Goal: Task Accomplishment & Management: Complete application form

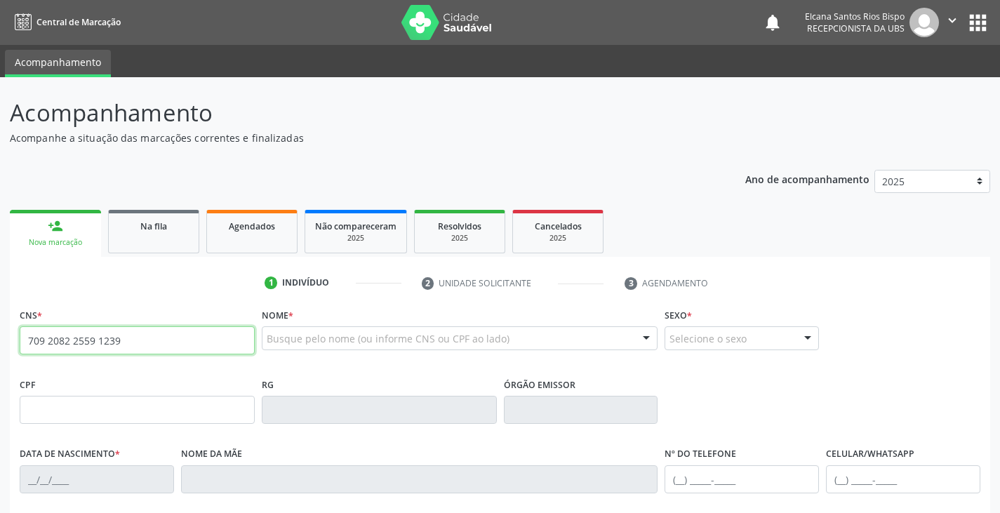
type input "709 2082 2559 1239"
type input "[DATE]"
type input "[PERSON_NAME]"
type input "[PHONE_NUMBER]"
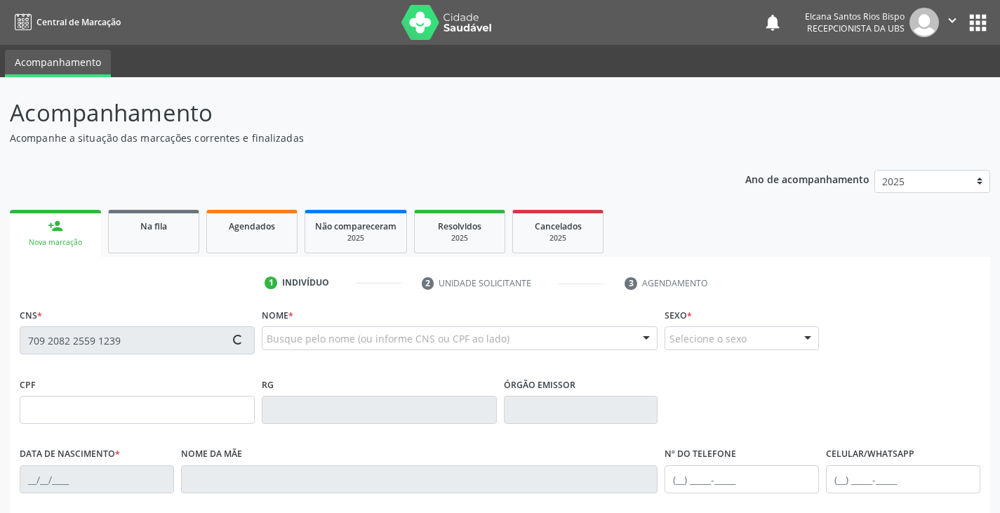
type input "S/N"
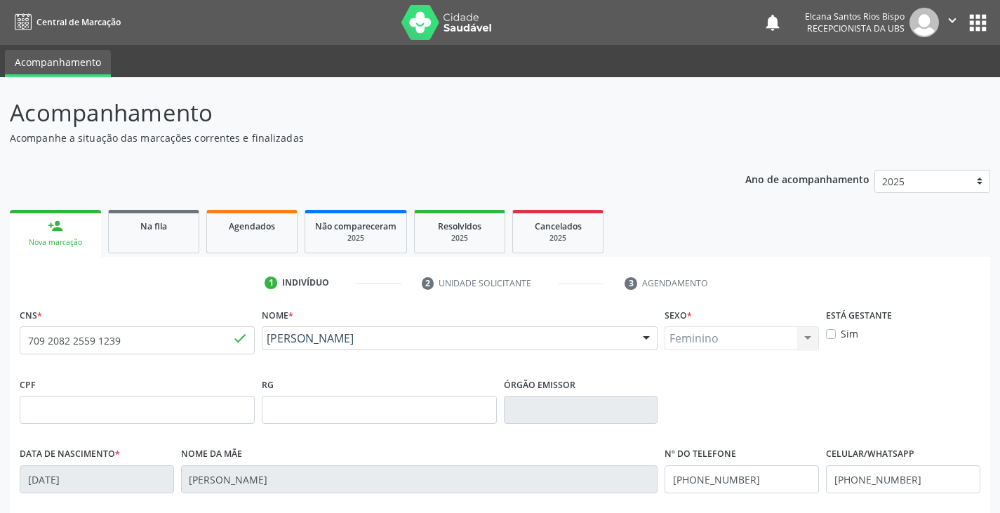
scroll to position [248, 0]
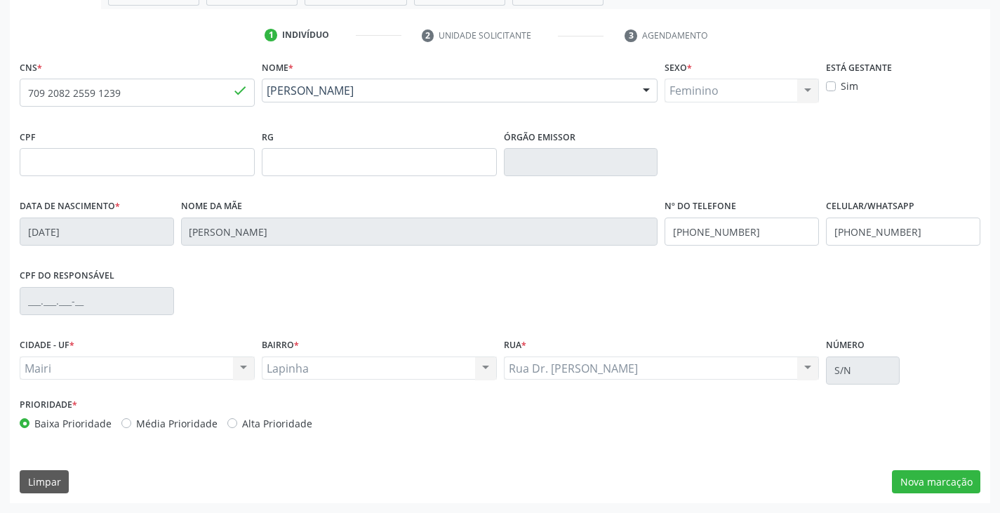
click at [290, 421] on label "Alta Prioridade" at bounding box center [277, 423] width 70 height 15
click at [237, 421] on input "Alta Prioridade" at bounding box center [232, 422] width 10 height 13
radio input "true"
click at [946, 485] on button "Nova marcação" at bounding box center [936, 482] width 88 height 24
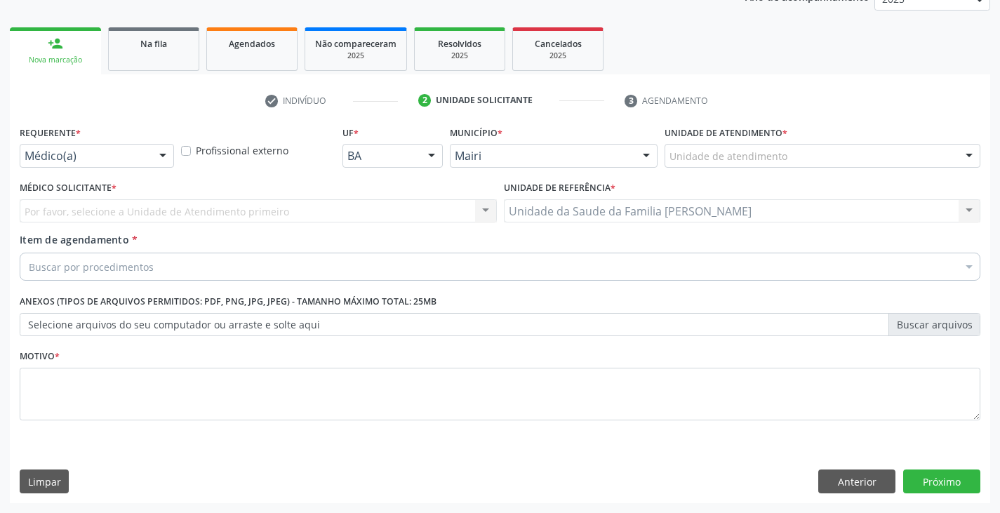
scroll to position [183, 0]
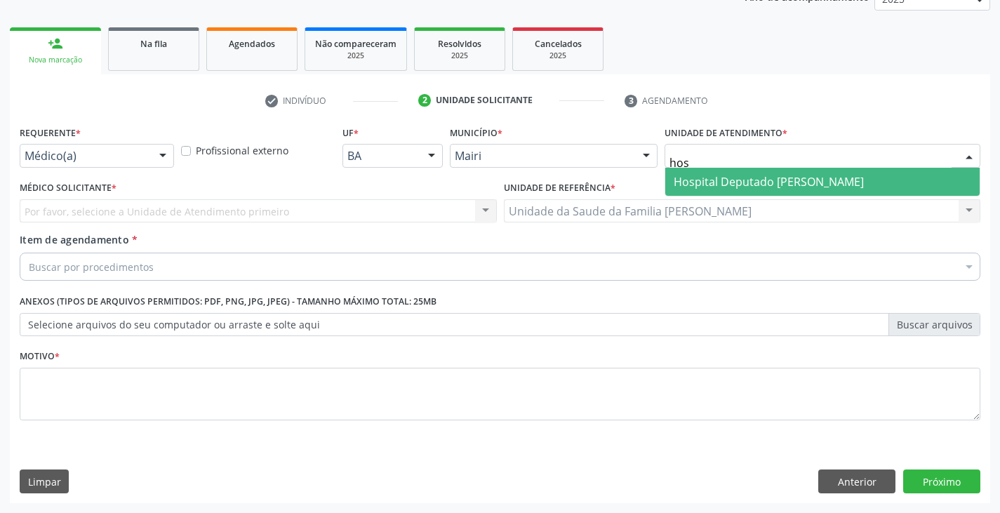
type input "hosp"
click at [756, 190] on span "Hospital Deputado [PERSON_NAME]" at bounding box center [823, 182] width 315 height 28
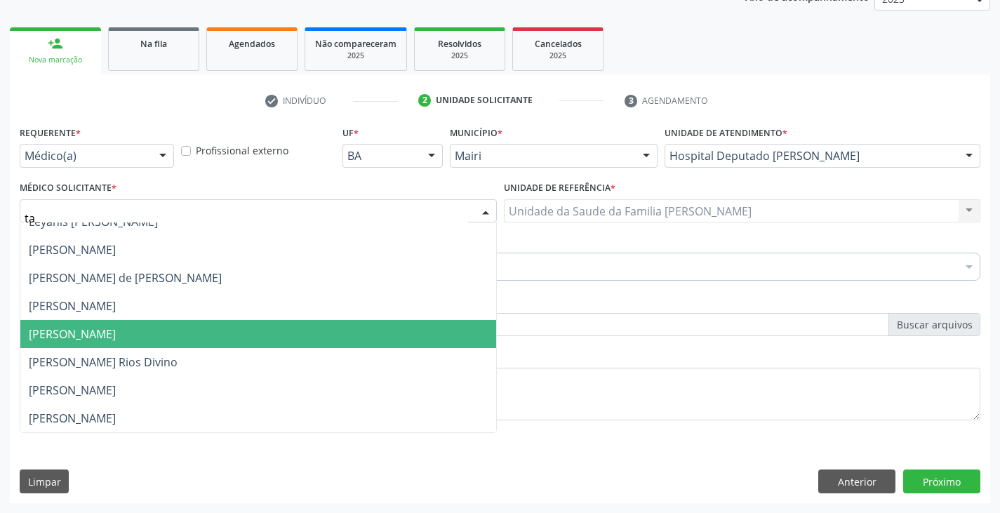
scroll to position [211, 0]
type input "tam"
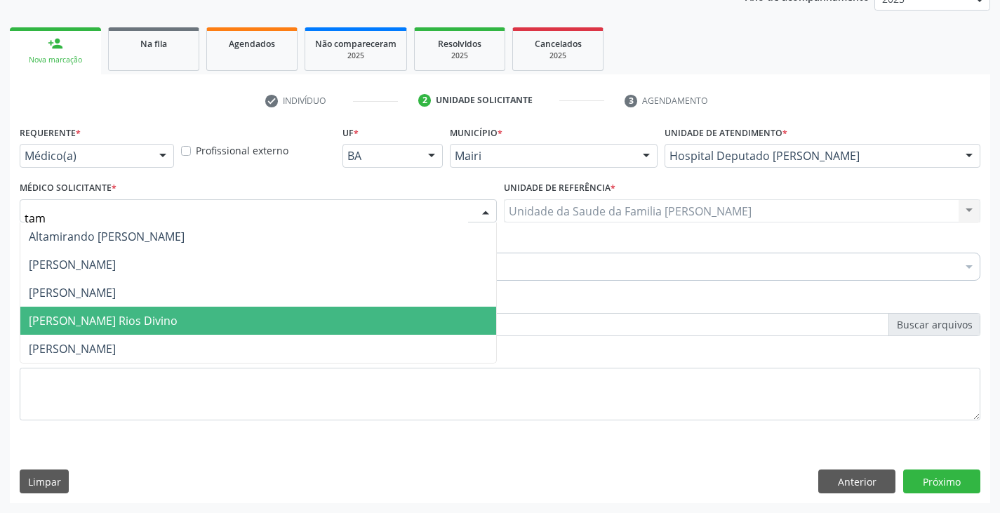
scroll to position [0, 0]
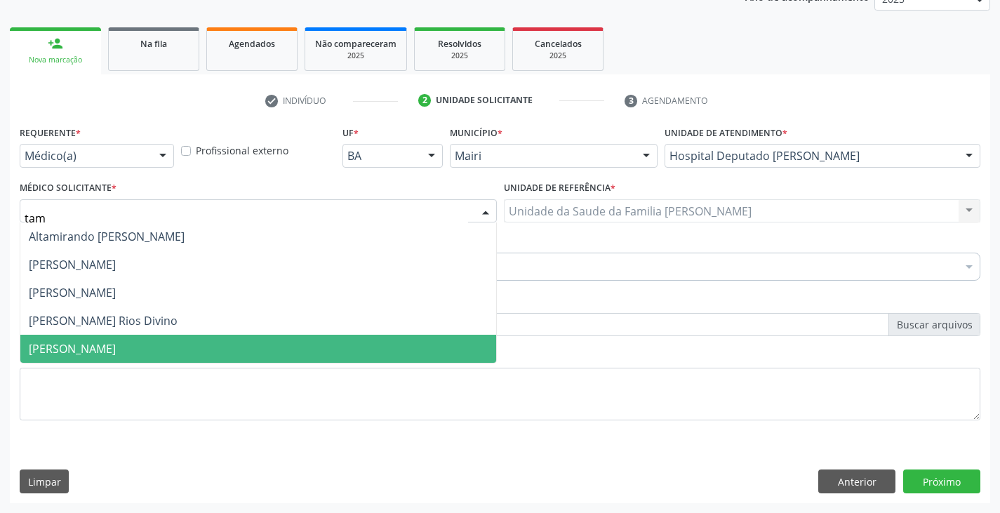
click at [114, 347] on span "[PERSON_NAME]" at bounding box center [72, 348] width 87 height 15
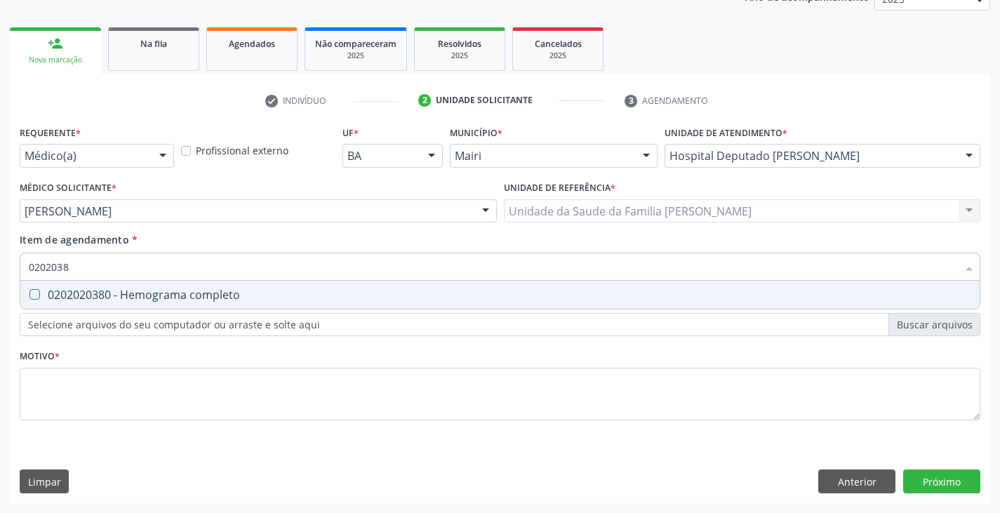
type input "02020380"
click at [118, 298] on div "0202020380 - Hemograma completo" at bounding box center [500, 294] width 943 height 11
checkbox completo "true"
type input "020203"
checkbox completo "false"
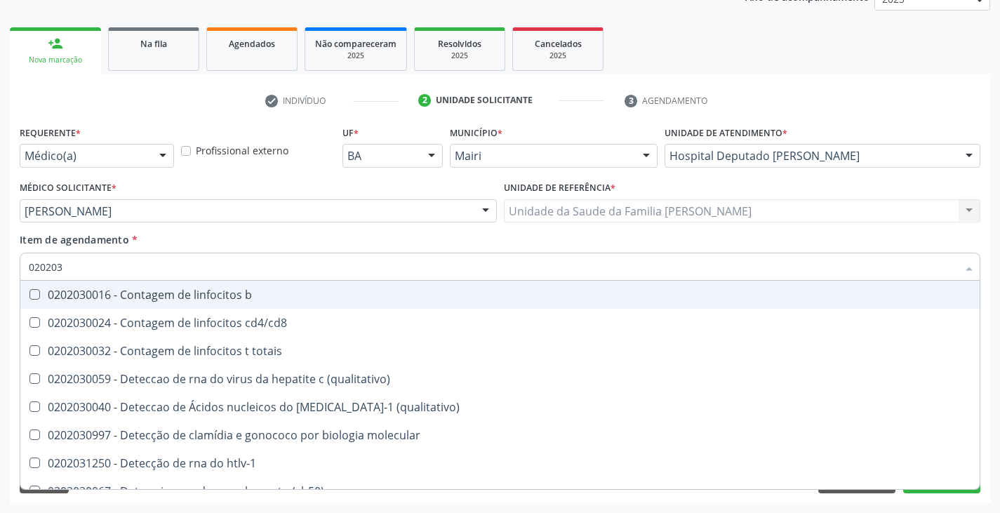
type input "02020"
checkbox completo "false"
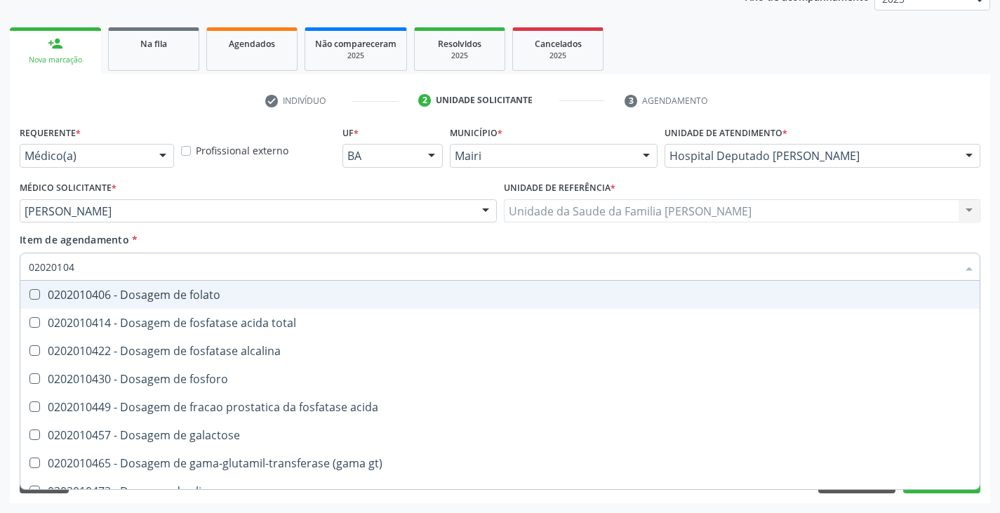
type input "020201047"
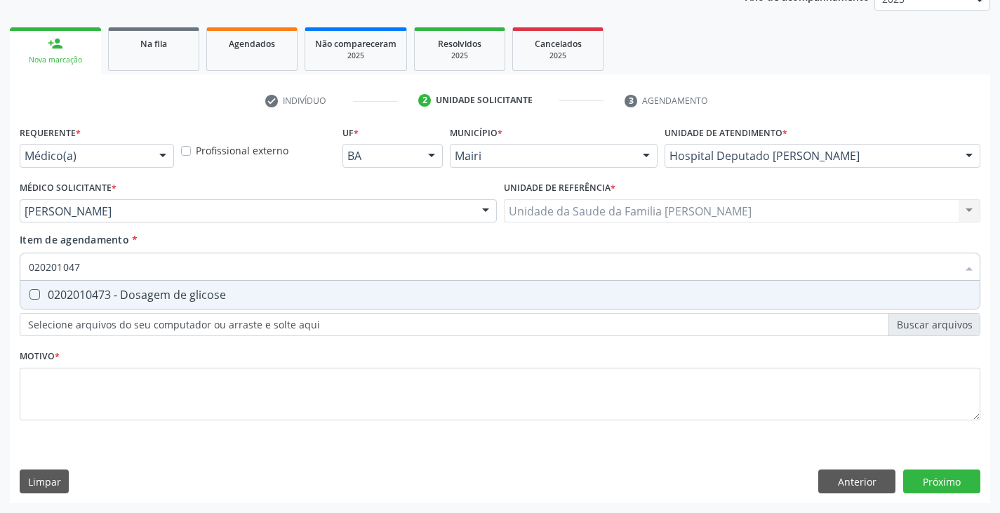
click at [119, 298] on div "0202010473 - Dosagem de glicose" at bounding box center [500, 294] width 943 height 11
checkbox glicose "true"
type input "02020104"
checkbox glicose "false"
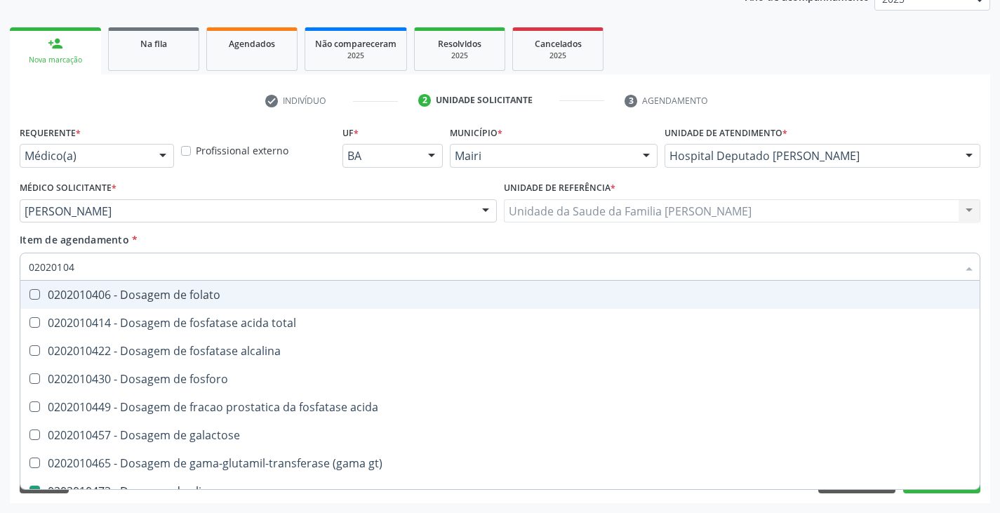
type input "0202010"
checkbox glicose "false"
type input "020201050"
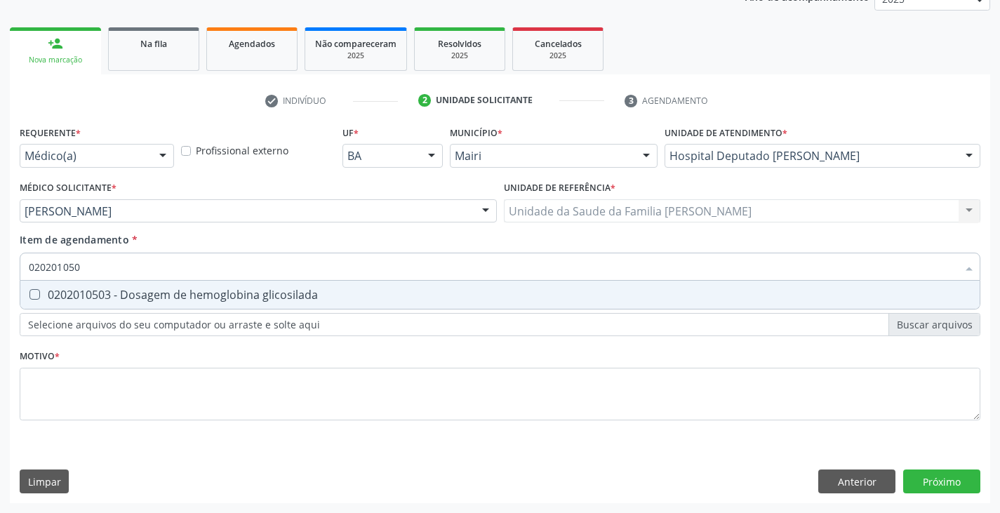
click at [119, 298] on div "0202010503 - Dosagem de hemoglobina glicosilada" at bounding box center [500, 294] width 943 height 11
checkbox glicosilada "true"
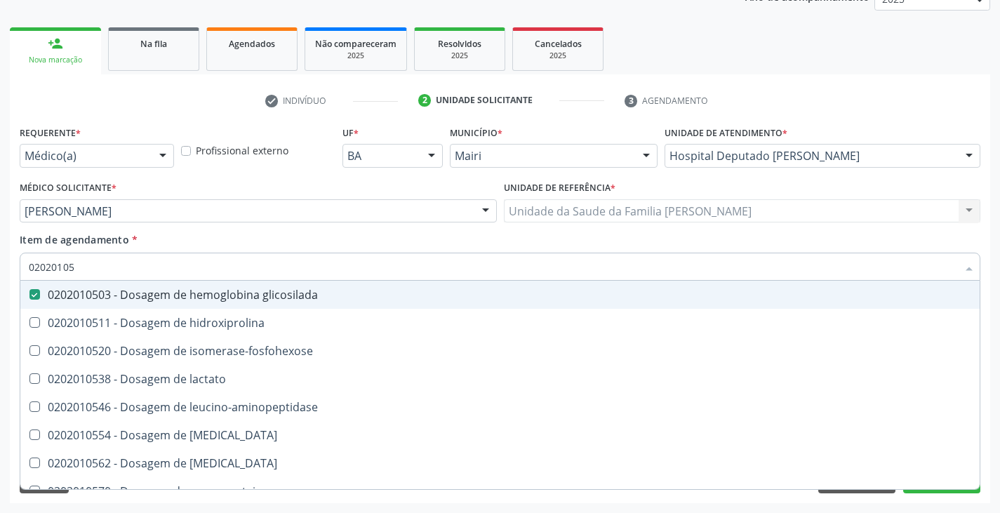
type input "0202010"
checkbox glicosilada "false"
type input "020201029"
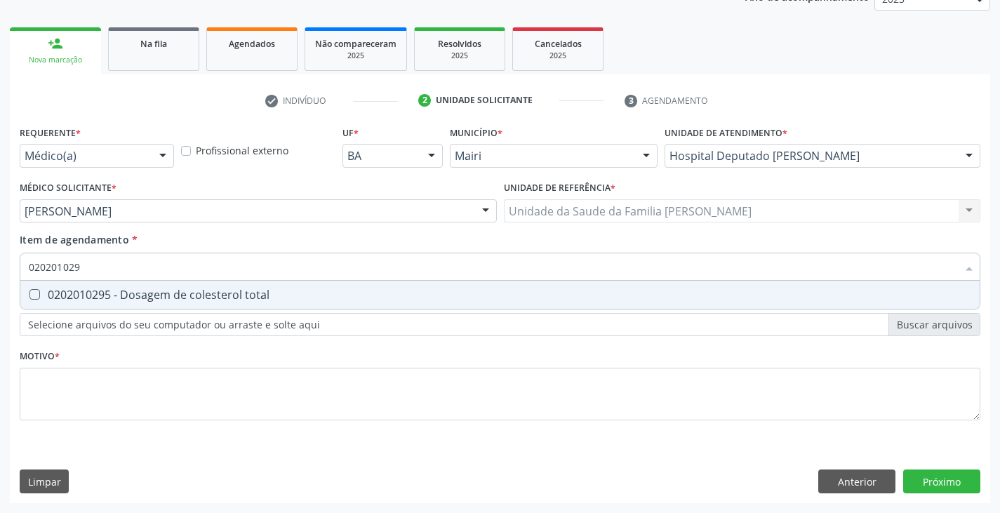
click at [119, 298] on div "0202010295 - Dosagem de colesterol total" at bounding box center [500, 294] width 943 height 11
checkbox total "true"
type input "02020102"
checkbox total "false"
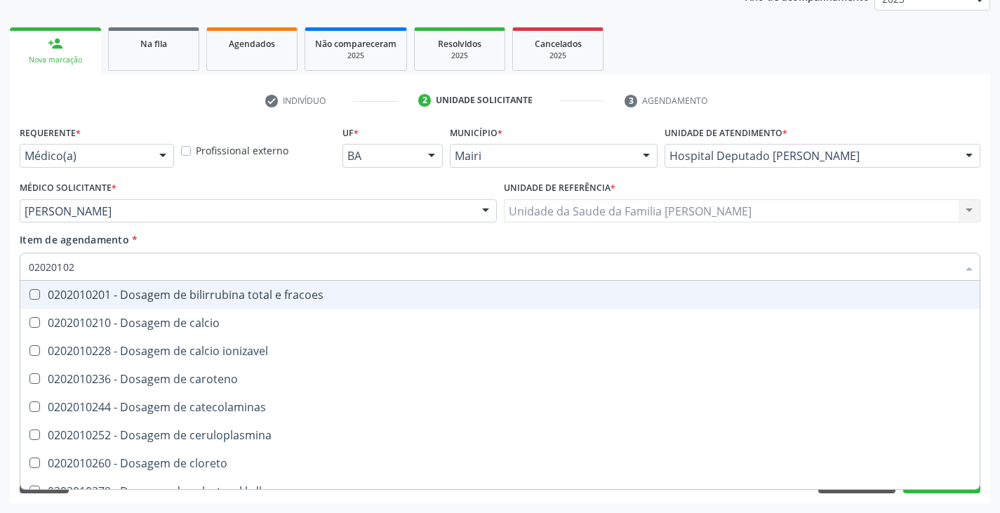
type input "020201028"
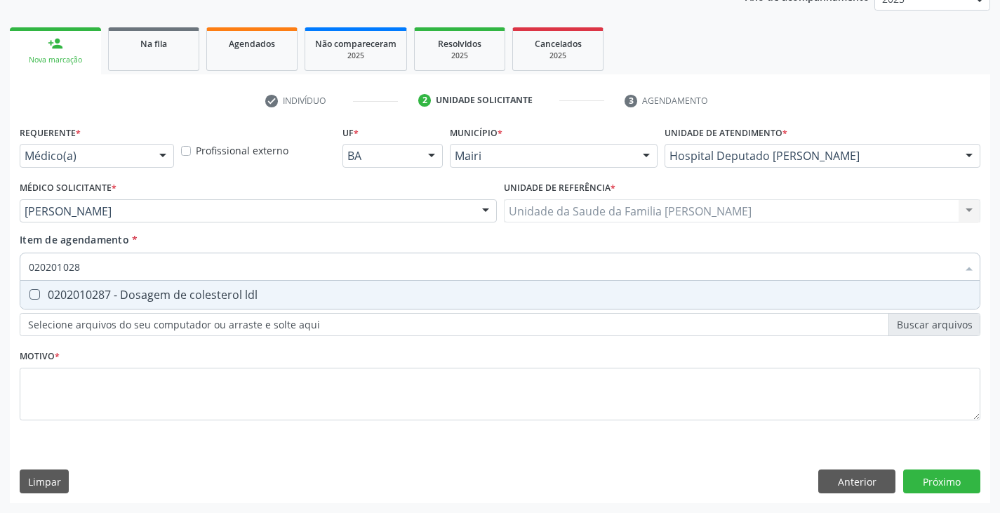
click at [119, 298] on div "0202010287 - Dosagem de colesterol ldl" at bounding box center [500, 294] width 943 height 11
checkbox ldl "true"
type input "02020102"
checkbox ldl "false"
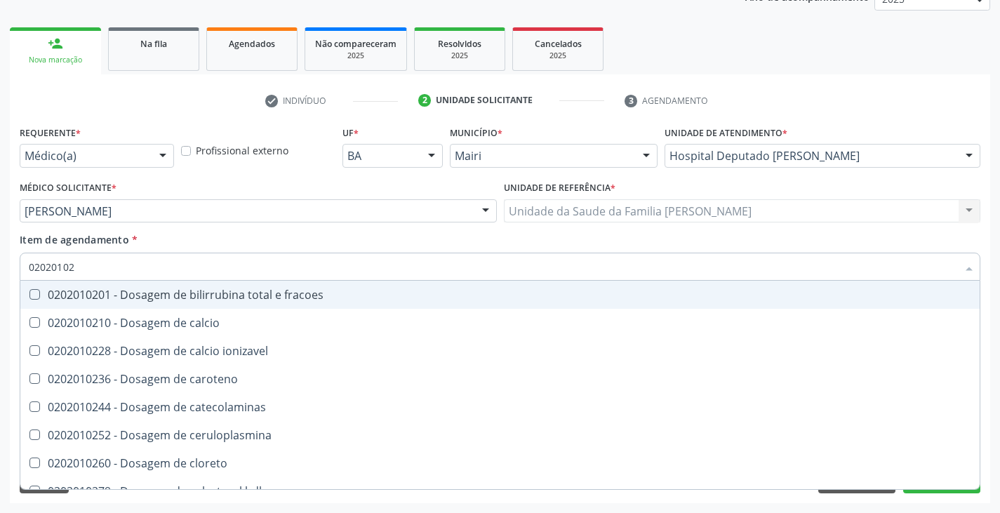
type input "020201027"
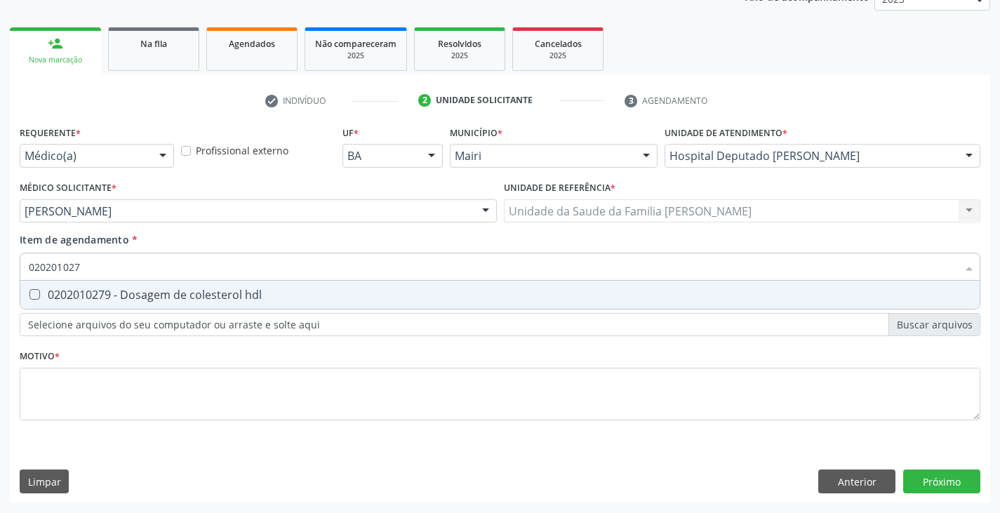
click at [119, 298] on div "0202010279 - Dosagem de colesterol hdl" at bounding box center [500, 294] width 943 height 11
checkbox hdl "true"
type input "02020102"
checkbox hdl "false"
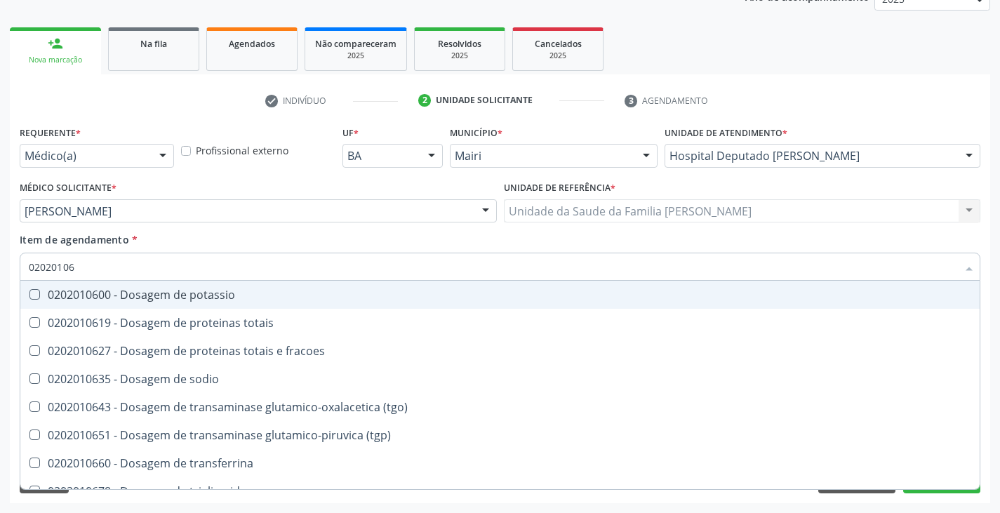
type input "020201067"
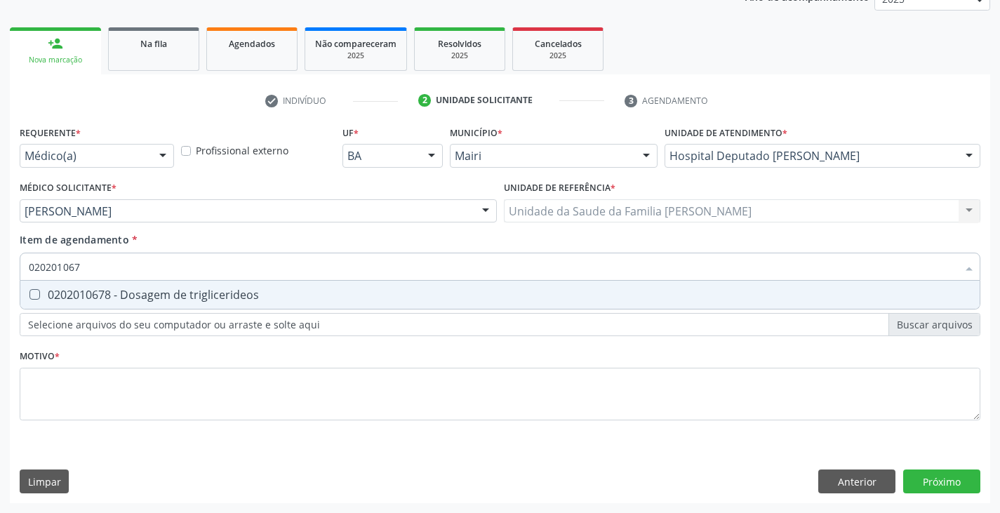
click at [119, 298] on div "0202010678 - Dosagem de triglicerideos" at bounding box center [500, 294] width 943 height 11
checkbox triglicerideos "true"
type input "02020106"
checkbox triglicerideos "false"
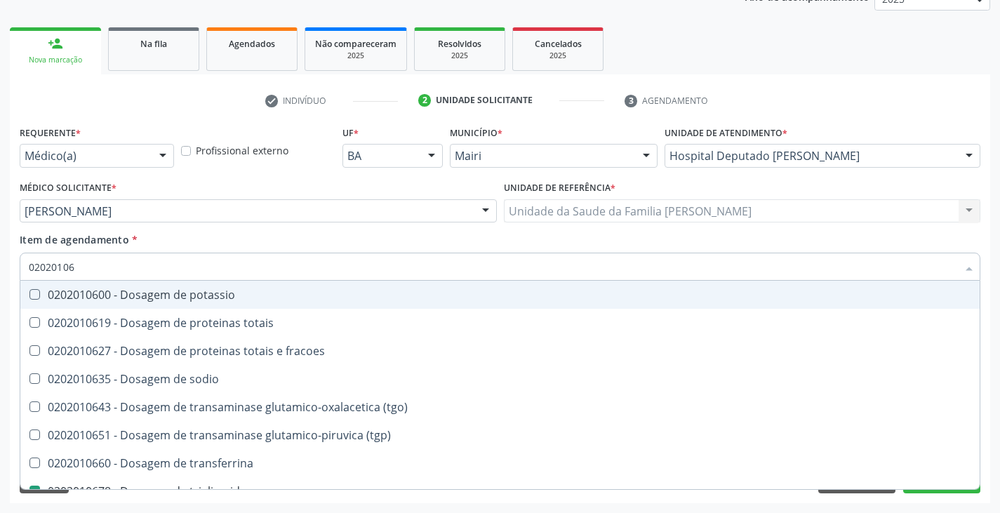
type input "0202010"
checkbox triglicerideos "false"
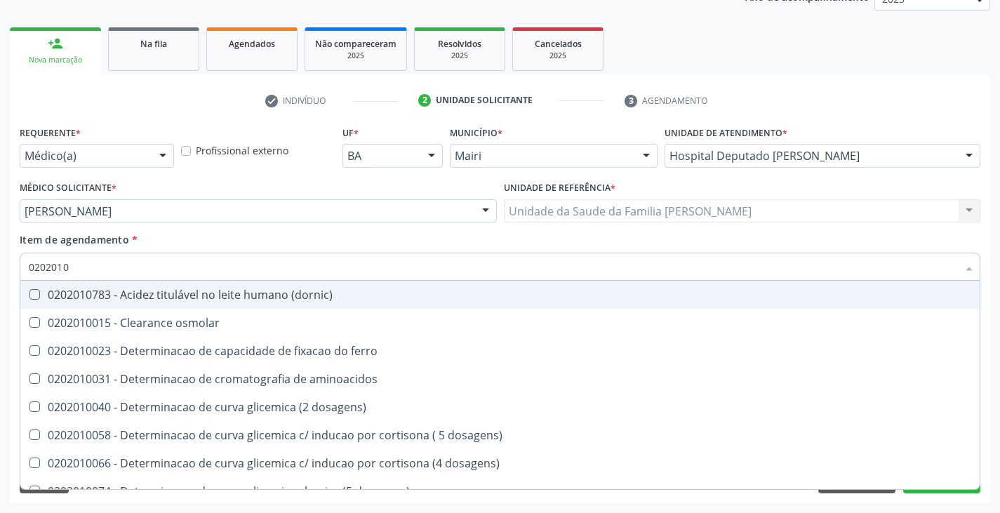
type input "02020106"
checkbox dosagens\) "true"
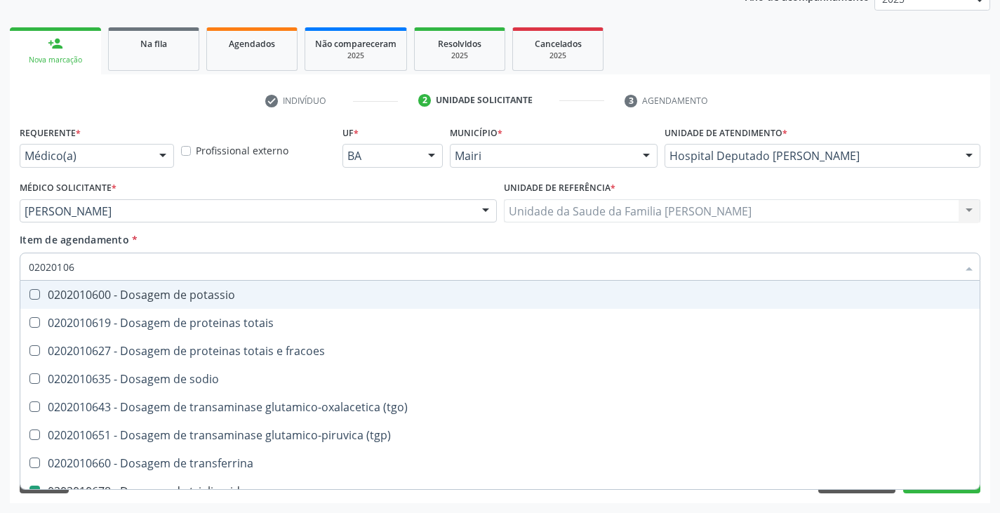
type input "020201064"
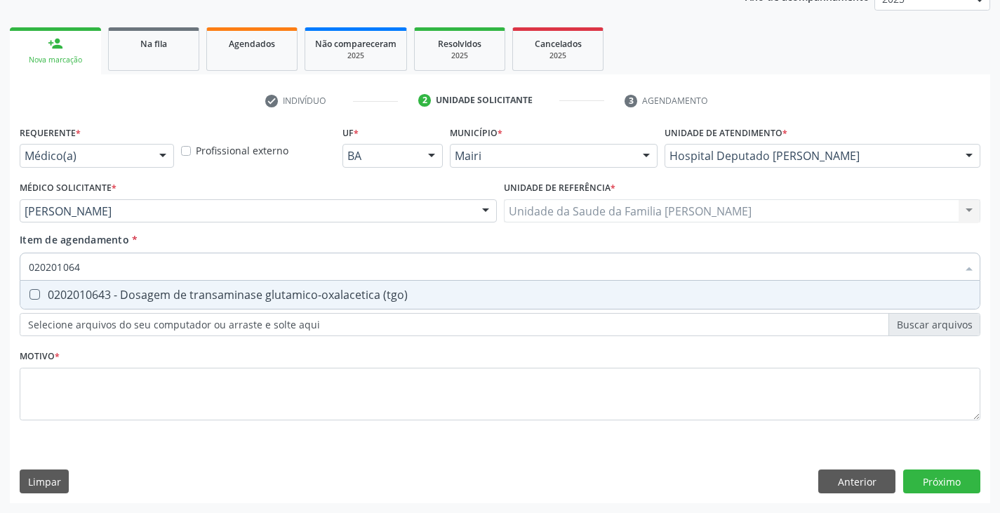
click at [119, 298] on div "0202010643 - Dosagem de transaminase glutamico-oxalacetica (tgo)" at bounding box center [500, 294] width 943 height 11
checkbox \(tgo\) "true"
type input "02020106"
checkbox \(tgo\) "false"
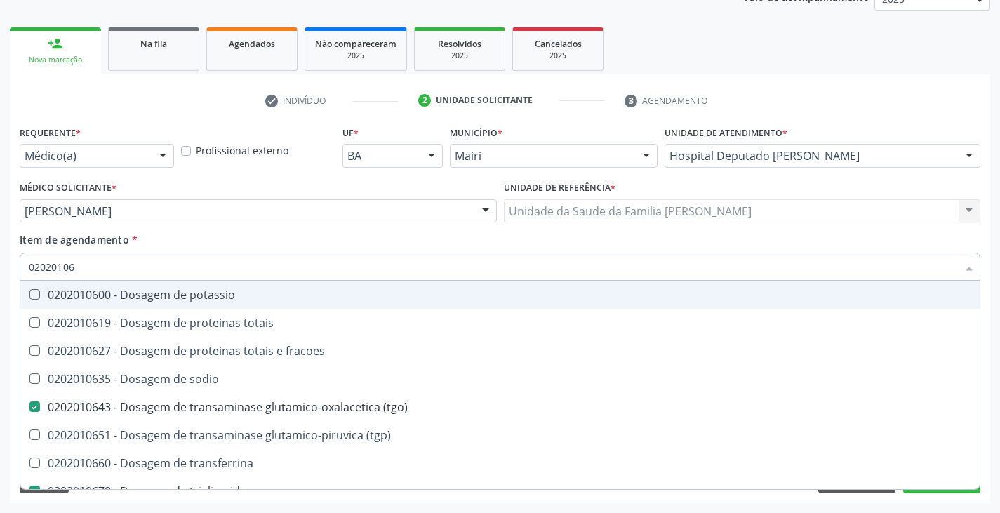
type input "020201065"
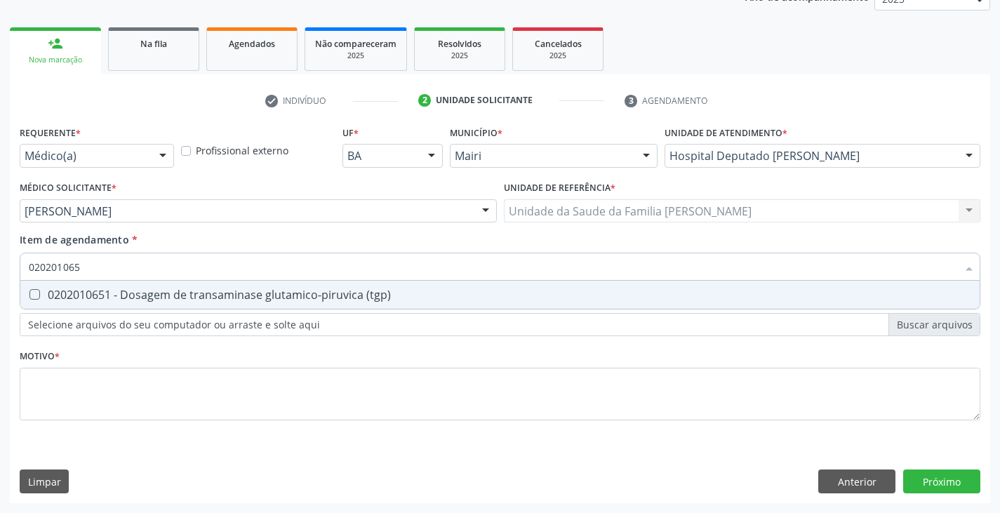
click at [119, 298] on div "0202010651 - Dosagem de transaminase glutamico-piruvica (tgp)" at bounding box center [500, 294] width 943 height 11
checkbox \(tgp\) "true"
type input "02020106"
checkbox \(tgp\) "false"
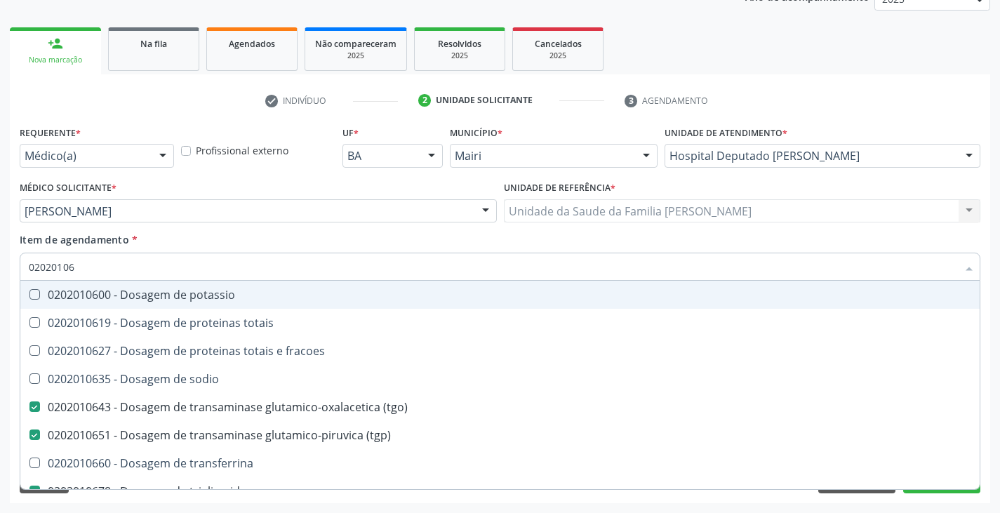
type input "0202010"
checkbox \(tgo\) "false"
checkbox \(tgp\) "false"
checkbox triglicerideos "false"
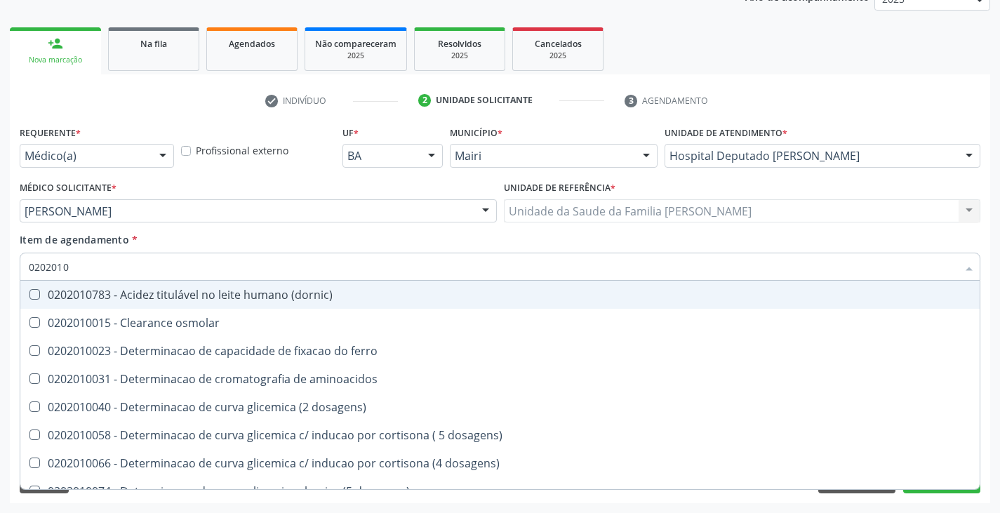
type input "02020106"
checkbox dosagens\) "true"
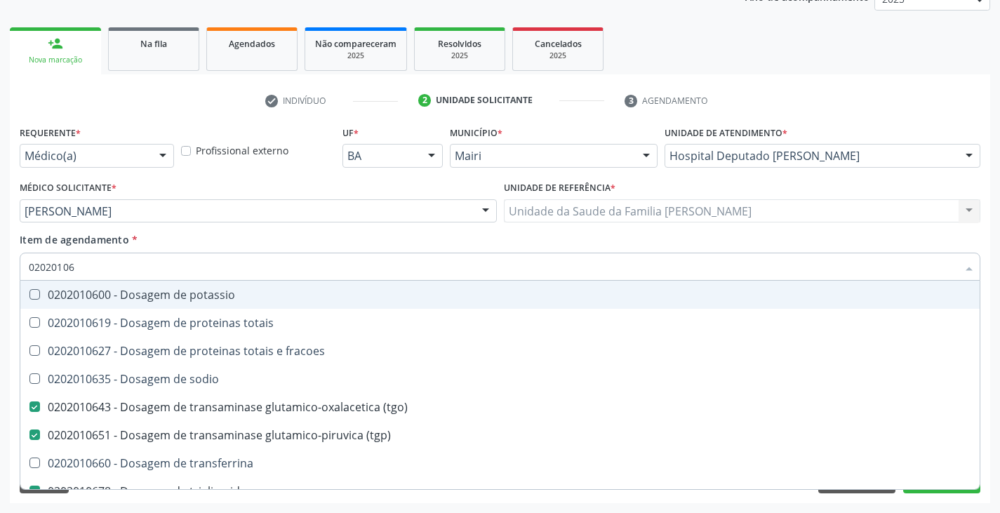
type input "020201069"
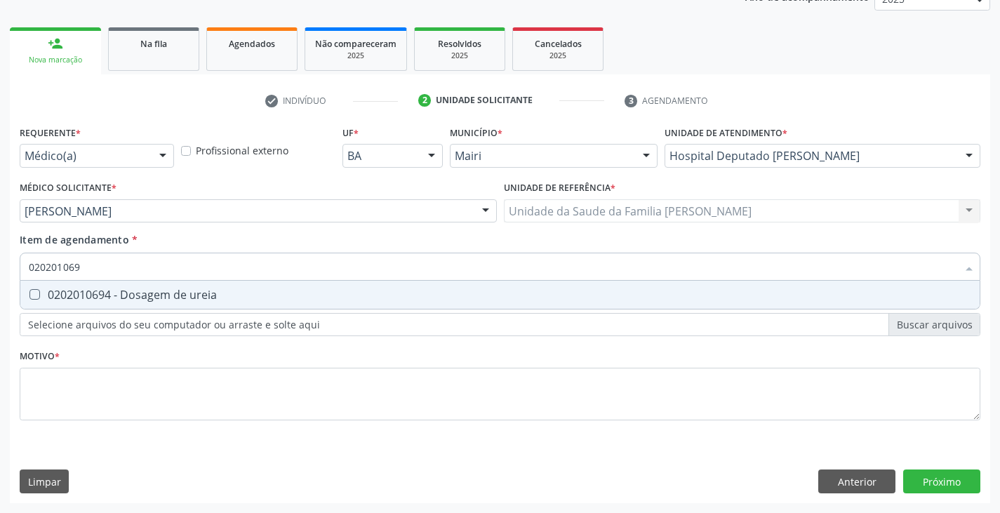
click at [119, 298] on div "0202010694 - Dosagem de ureia" at bounding box center [500, 294] width 943 height 11
checkbox ureia "true"
type input "02020106"
checkbox ureia "false"
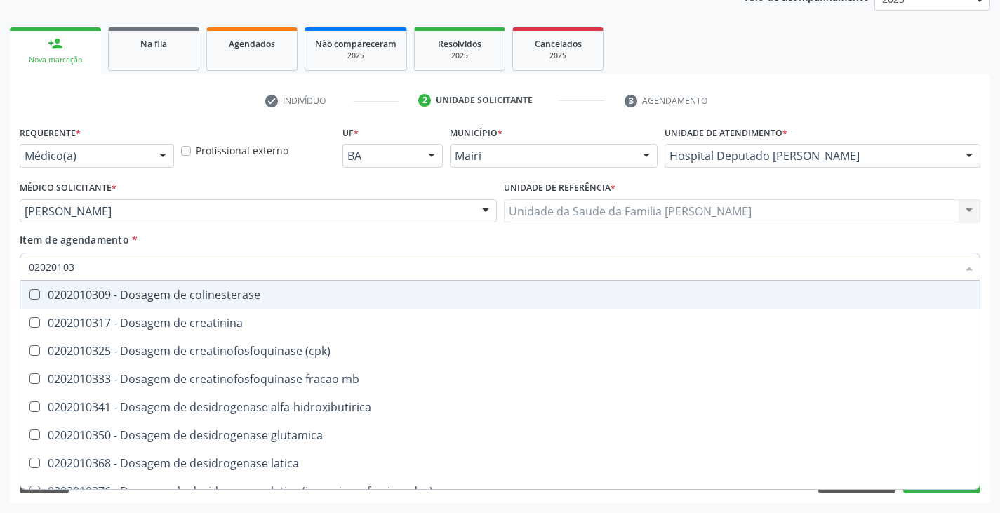
type input "020201031"
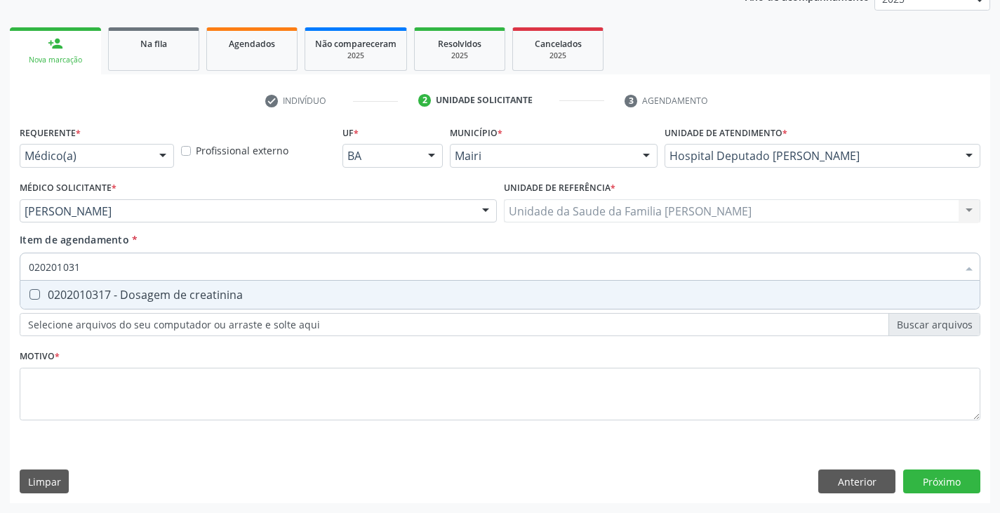
click at [119, 298] on div "0202010317 - Dosagem de creatinina" at bounding box center [500, 294] width 943 height 11
checkbox creatinina "true"
type input "02020103"
checkbox creatinina "false"
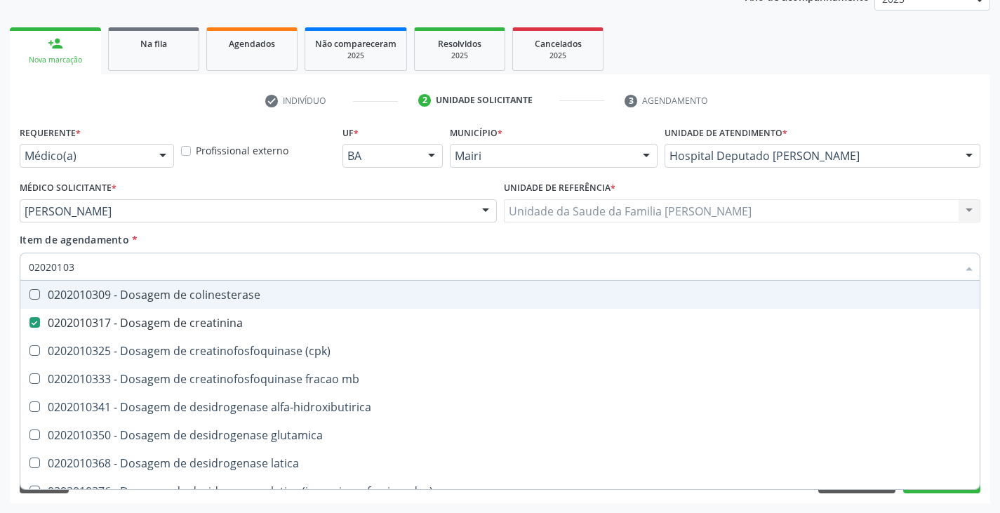
type input "0202010"
checkbox creatinina "false"
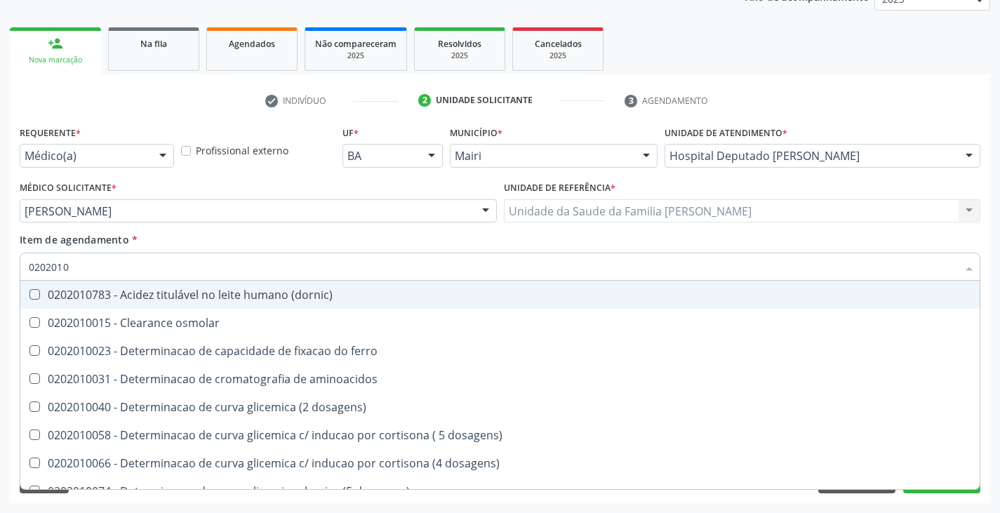
type input "020201"
checkbox hdl "false"
checkbox ldl "false"
checkbox total "false"
checkbox creatinina "false"
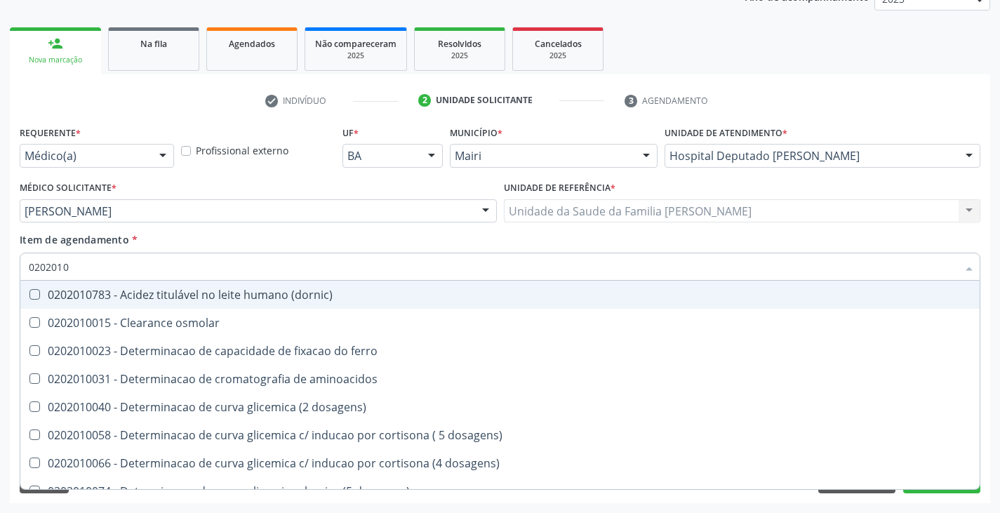
checkbox alfa-hidroxibutirica "true"
checkbox glutamica "true"
checkbox latica "true"
checkbox ferritina "true"
checkbox glicose "false"
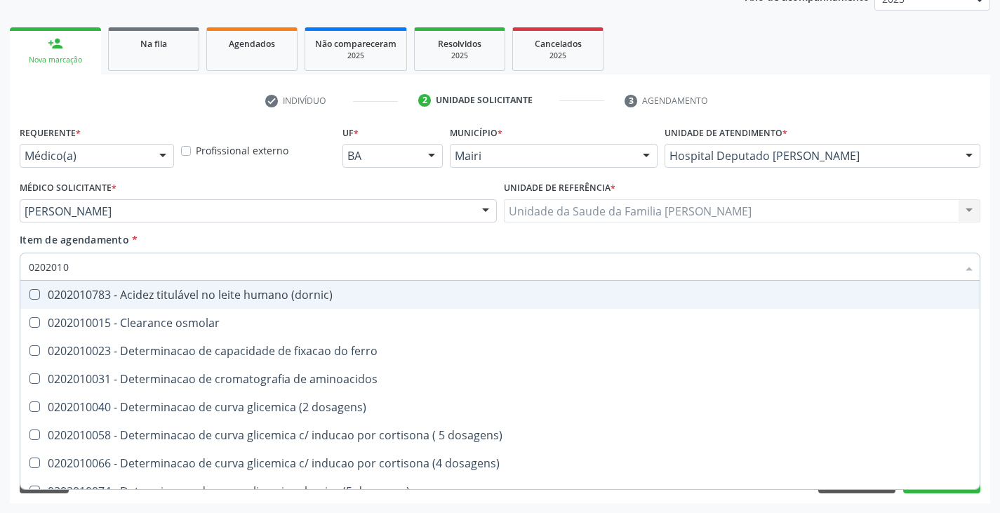
checkbox glicosilada "false"
checkbox magnesio "true"
checkbox porfirinas "true"
checkbox \(tgo\) "false"
checkbox \(tgp\) "false"
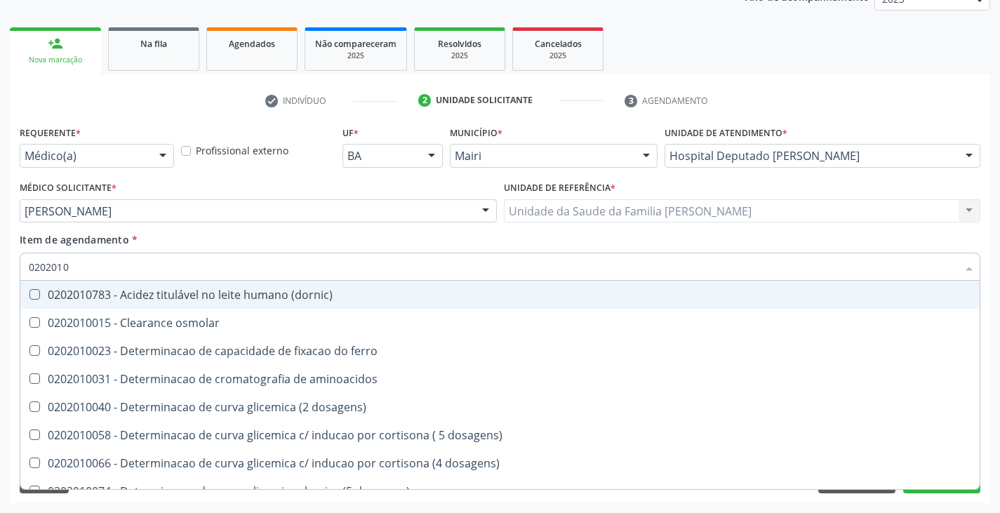
checkbox triglicerideos "false"
checkbox ureia "false"
checkbox \) "true"
checkbox d-xilose "true"
type input "02020"
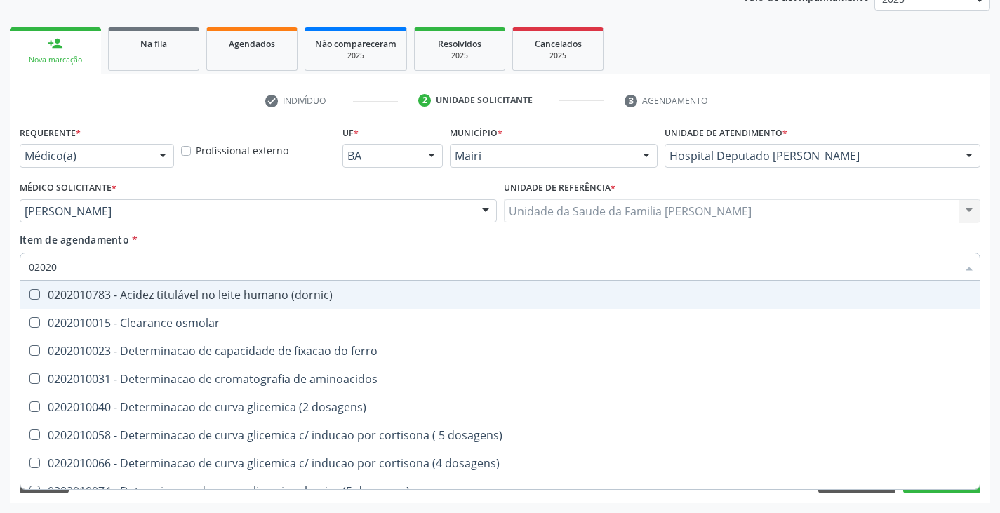
checkbox hdl "false"
checkbox ldl "false"
checkbox total "false"
checkbox creatinina "false"
checkbox glicose "false"
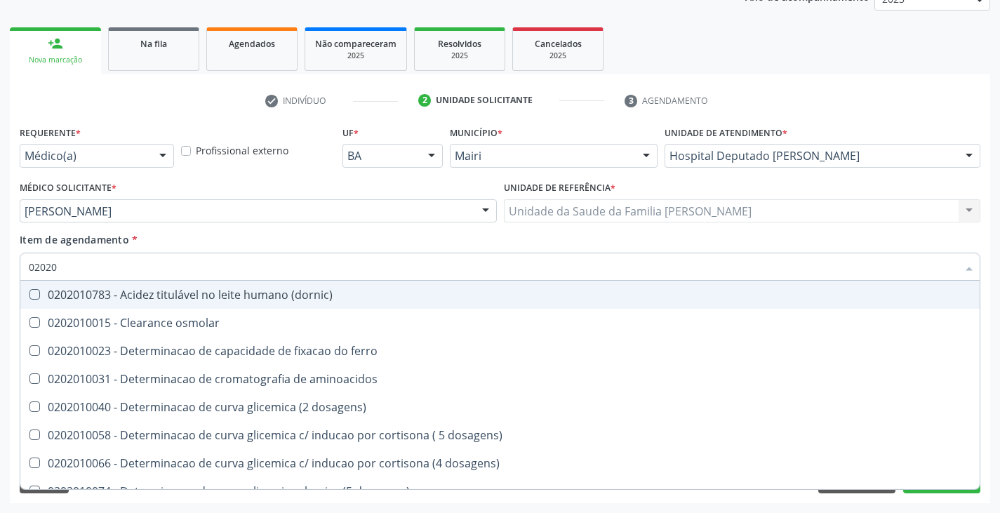
checkbox glicosilada "false"
checkbox \(tgo\) "false"
checkbox \(tgp\) "false"
checkbox triglicerideos "false"
checkbox ureia "false"
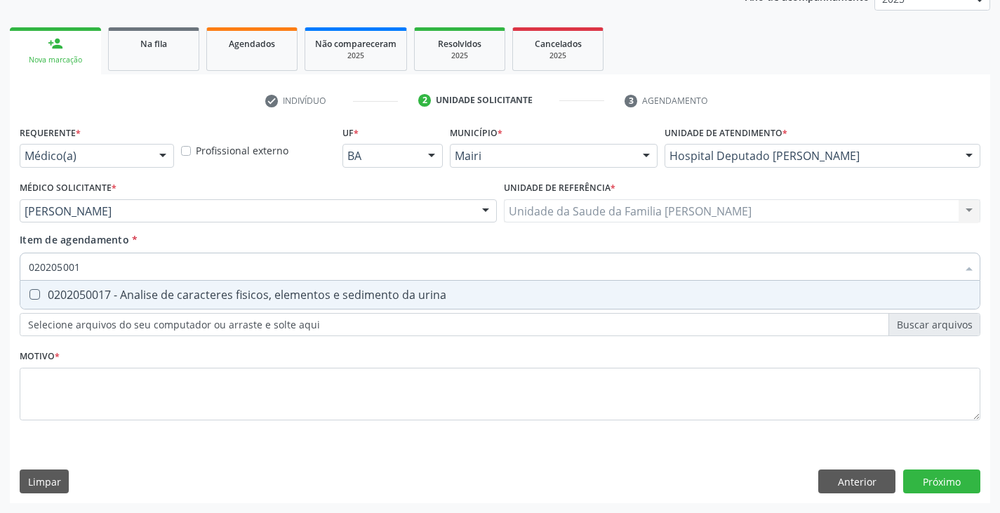
type input "0202050017"
click at [119, 298] on div "0202050017 - Analise de caracteres fisicos, elementos e sedimento da urina" at bounding box center [500, 294] width 943 height 11
checkbox urina "true"
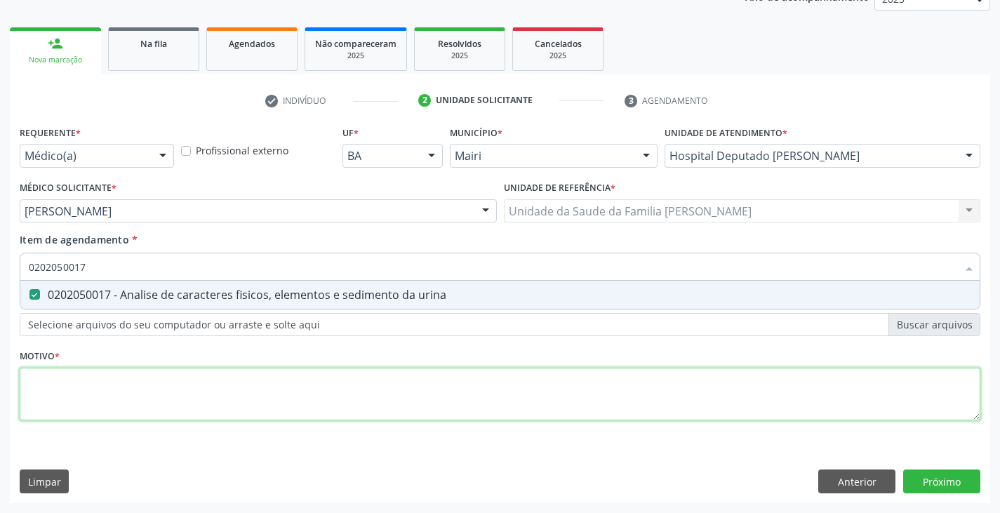
click at [90, 403] on div "Requerente * Médico(a) Médico(a) Enfermeiro(a) Paciente Nenhum resultado encont…" at bounding box center [500, 281] width 961 height 318
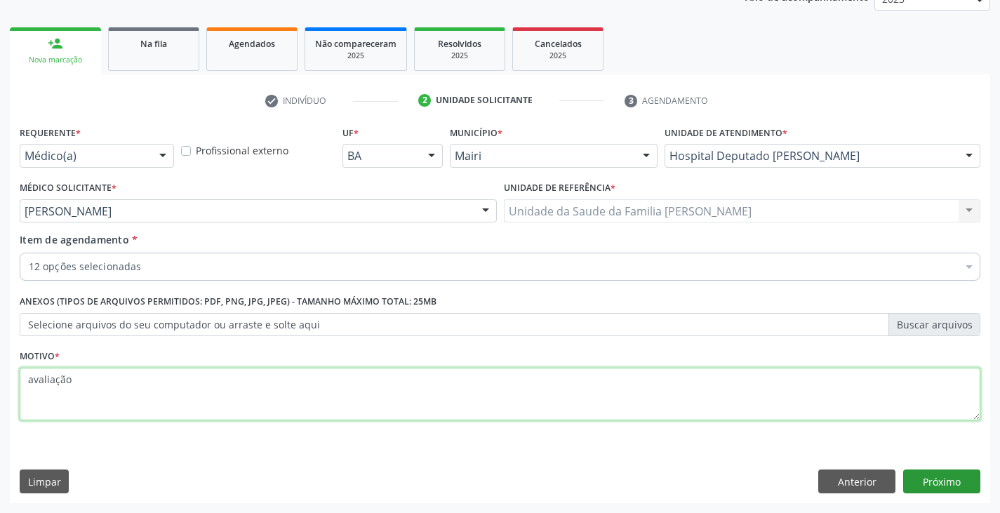
type textarea "avaliação"
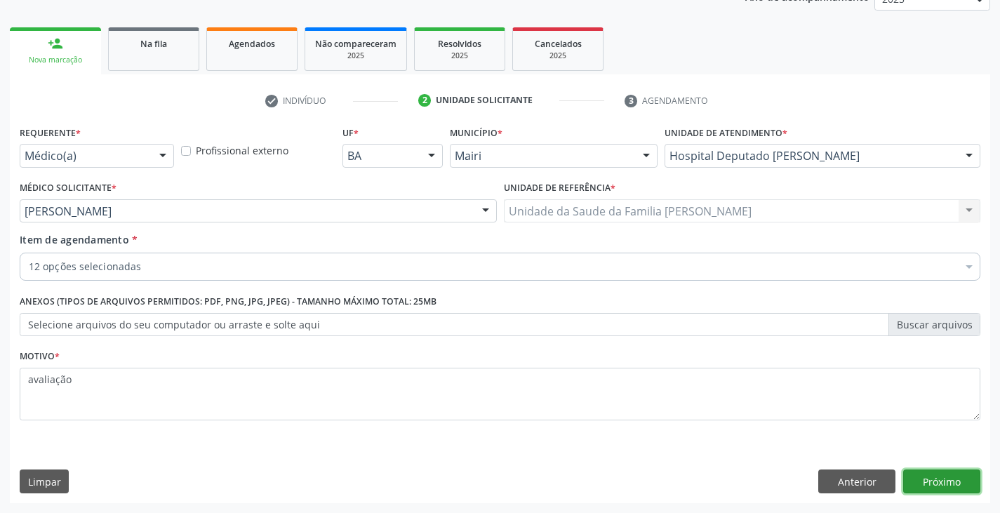
click at [970, 481] on button "Próximo" at bounding box center [942, 482] width 77 height 24
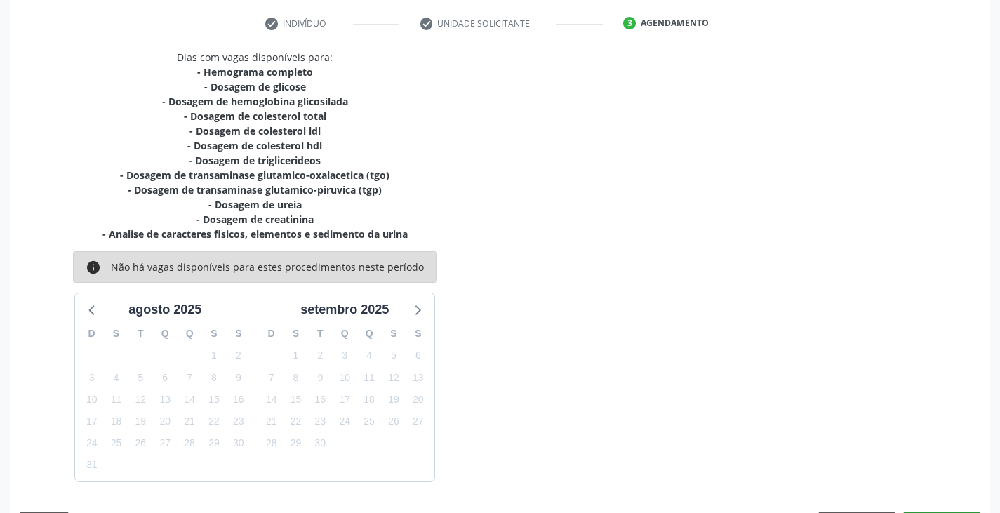
scroll to position [301, 0]
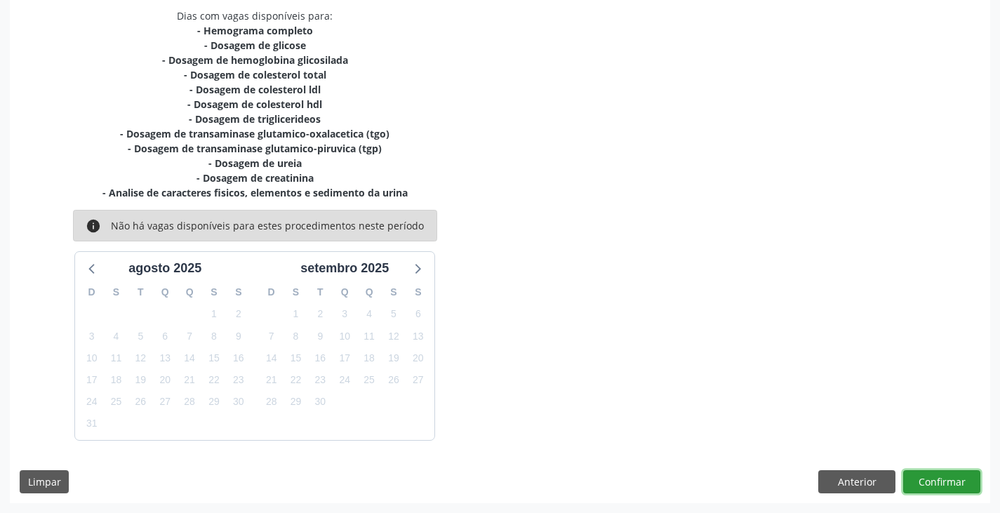
click at [956, 487] on button "Confirmar" at bounding box center [942, 482] width 77 height 24
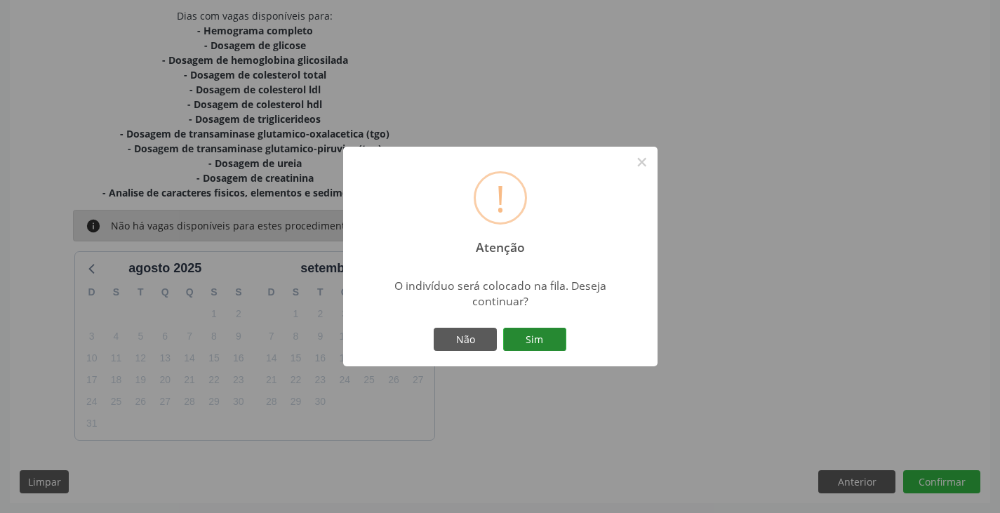
click at [532, 342] on button "Sim" at bounding box center [534, 340] width 63 height 24
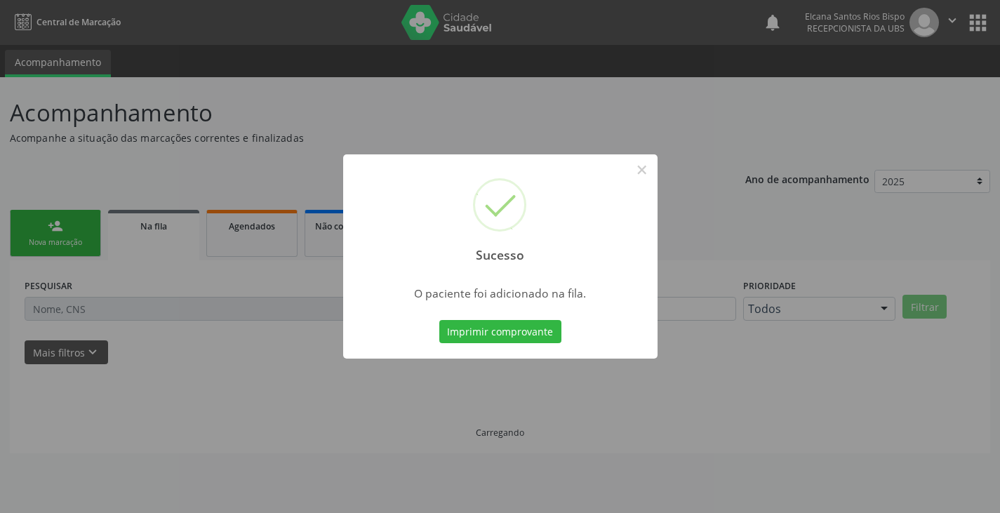
scroll to position [0, 0]
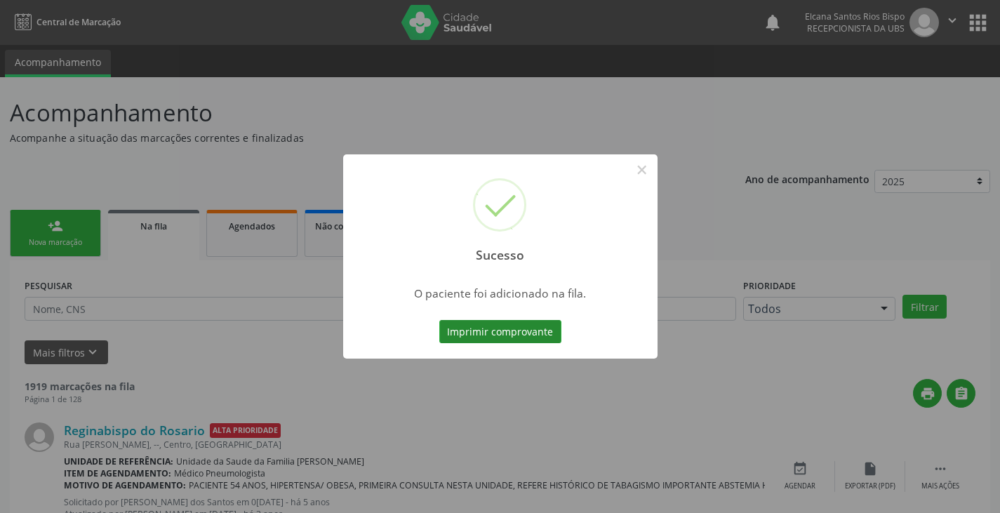
click at [555, 333] on button "Imprimir comprovante" at bounding box center [500, 332] width 122 height 24
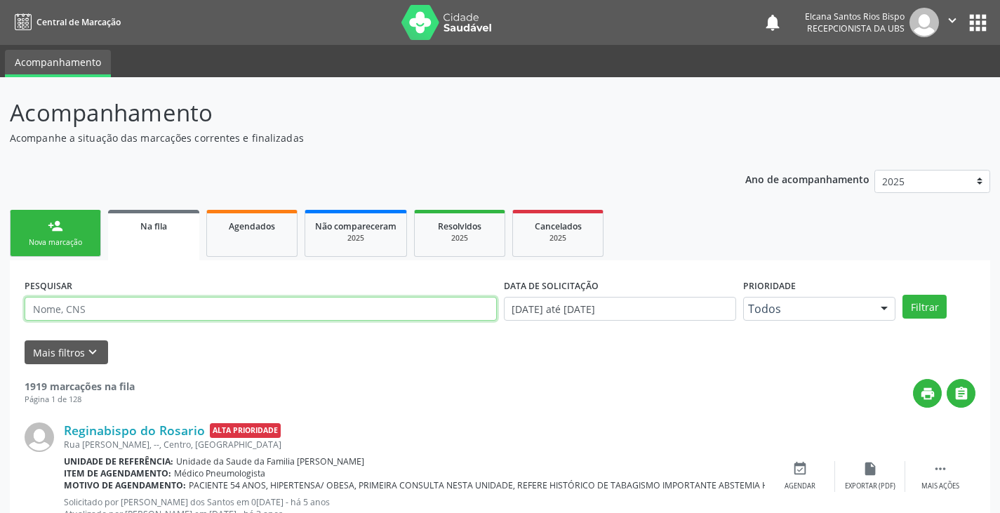
click at [69, 311] on input "text" at bounding box center [261, 309] width 472 height 24
paste input "709 2082 2559 1239"
type input "709 2082 2559 1239"
click at [903, 295] on button "Filtrar" at bounding box center [925, 307] width 44 height 24
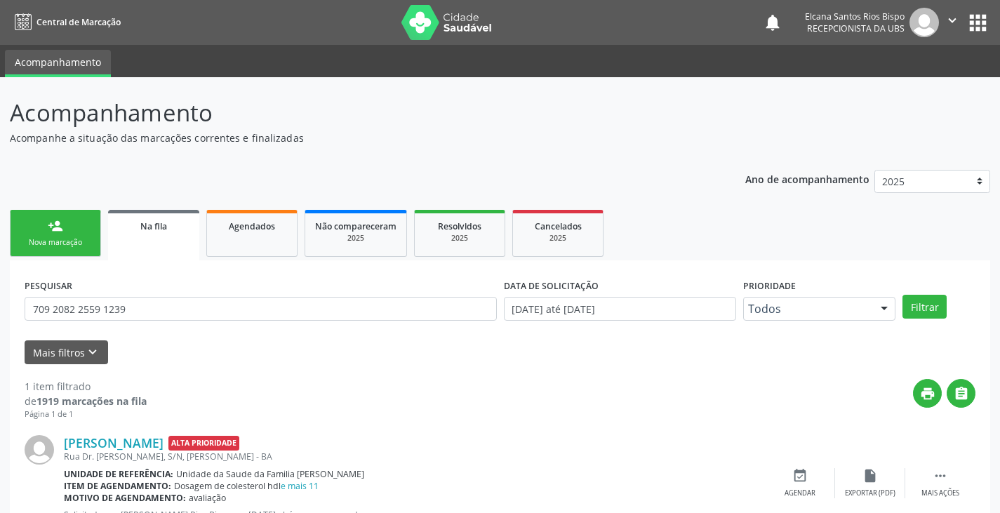
scroll to position [57, 0]
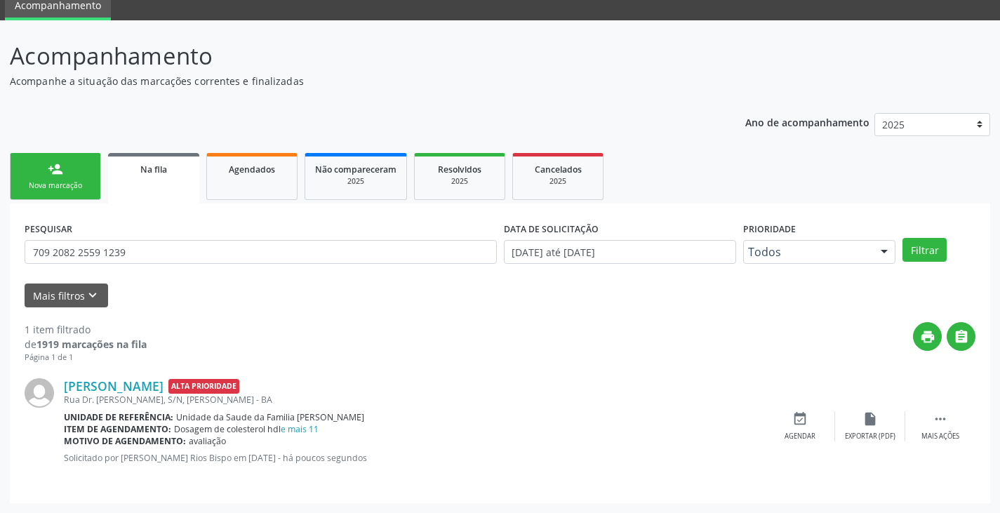
click at [58, 176] on div "person_add" at bounding box center [55, 168] width 15 height 15
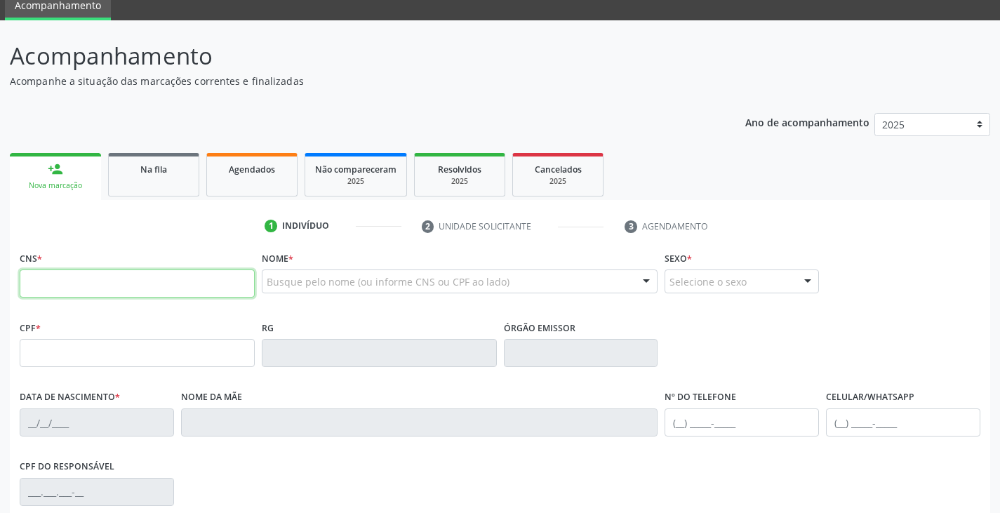
click at [124, 293] on input "text" at bounding box center [137, 284] width 235 height 28
type input "704 2012 8098 5181"
type input "[DATE]"
type input "Juciene [DEMOGRAPHIC_DATA][PERSON_NAME]"
type input "[PHONE_NUMBER]"
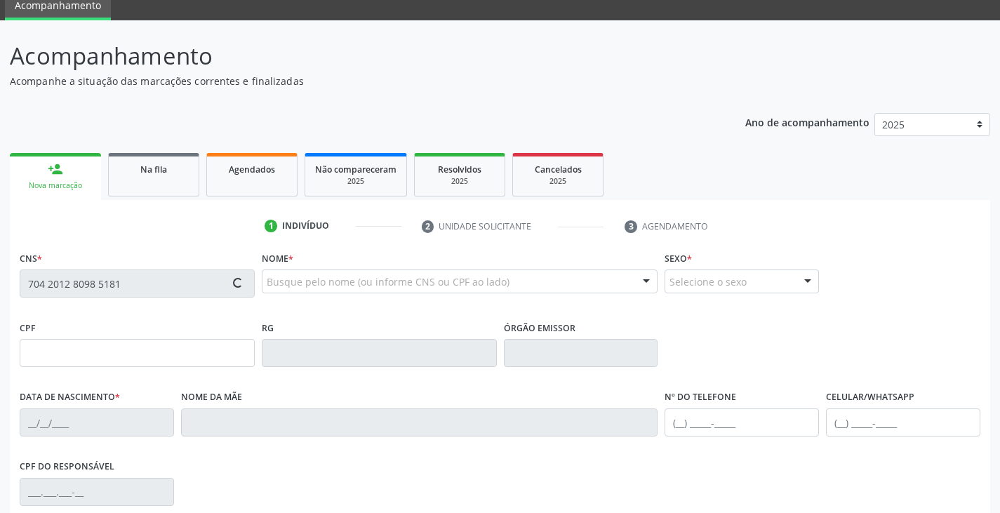
type input "140"
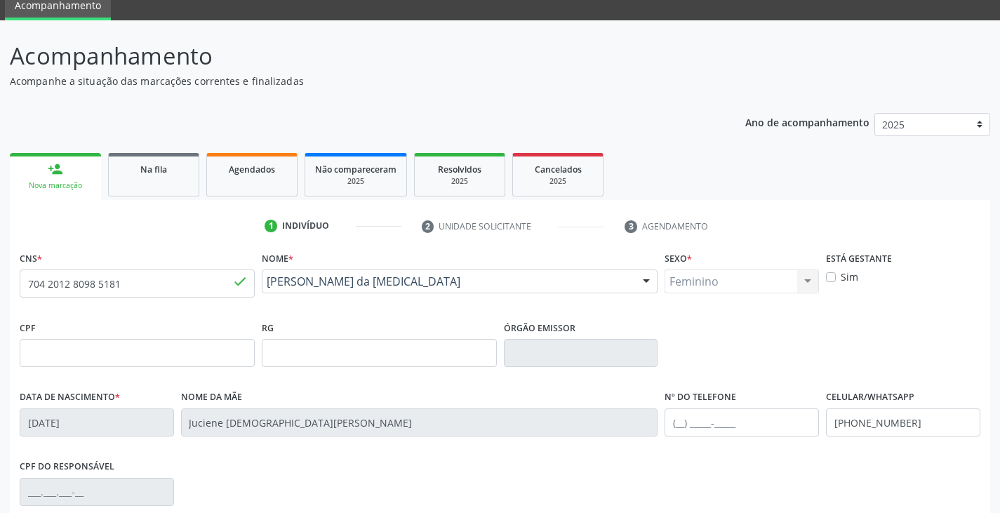
scroll to position [248, 0]
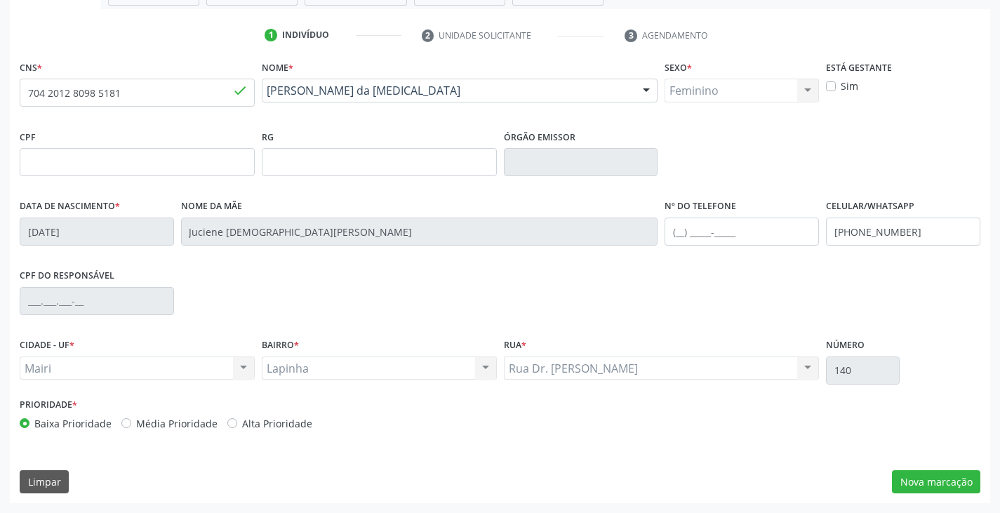
click at [290, 427] on label "Alta Prioridade" at bounding box center [277, 423] width 70 height 15
click at [237, 427] on input "Alta Prioridade" at bounding box center [232, 422] width 10 height 13
radio input "true"
click at [696, 241] on input "text" at bounding box center [742, 232] width 154 height 28
click at [706, 232] on input "[PHONE_NUMBER]" at bounding box center [742, 232] width 154 height 28
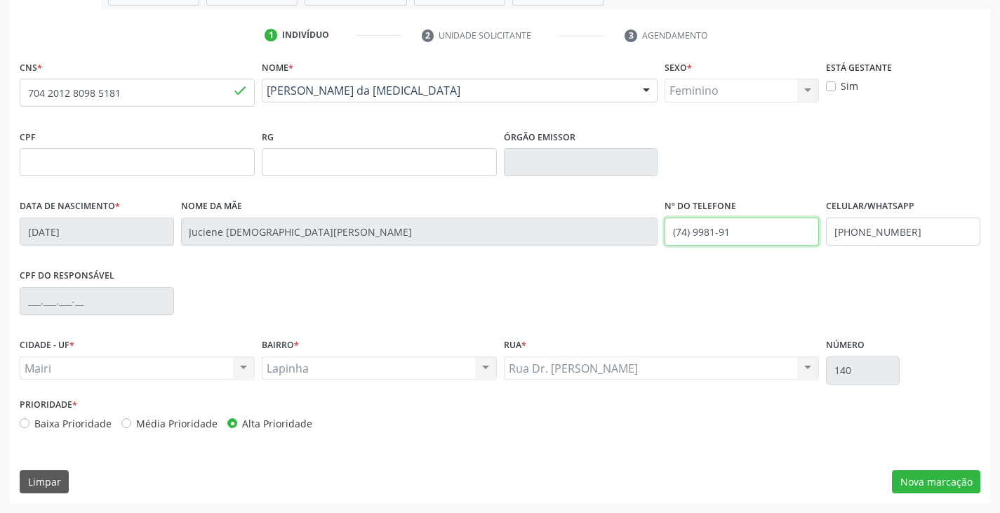
click at [745, 233] on input "(74) 9981-91" at bounding box center [742, 232] width 154 height 28
type input "[PHONE_NUMBER]"
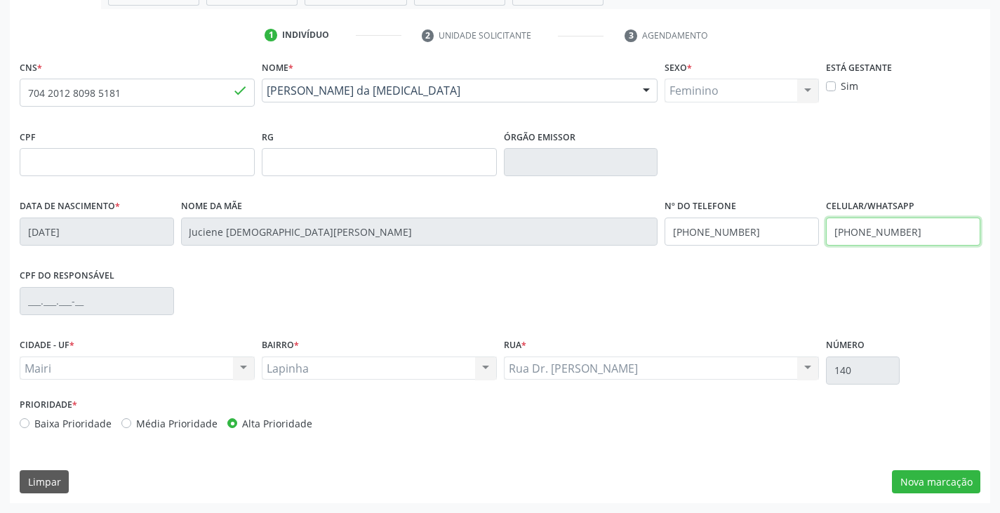
drag, startPoint x: 939, startPoint y: 234, endPoint x: 823, endPoint y: 230, distance: 116.6
click at [823, 230] on div "Celular/WhatsApp [PHONE_NUMBER]" at bounding box center [903, 231] width 161 height 70
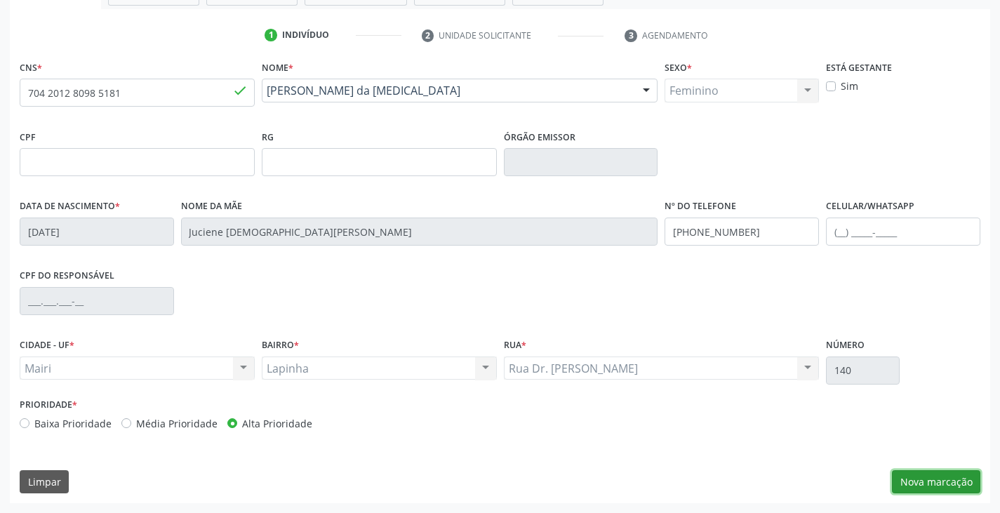
click at [919, 479] on button "Nova marcação" at bounding box center [936, 482] width 88 height 24
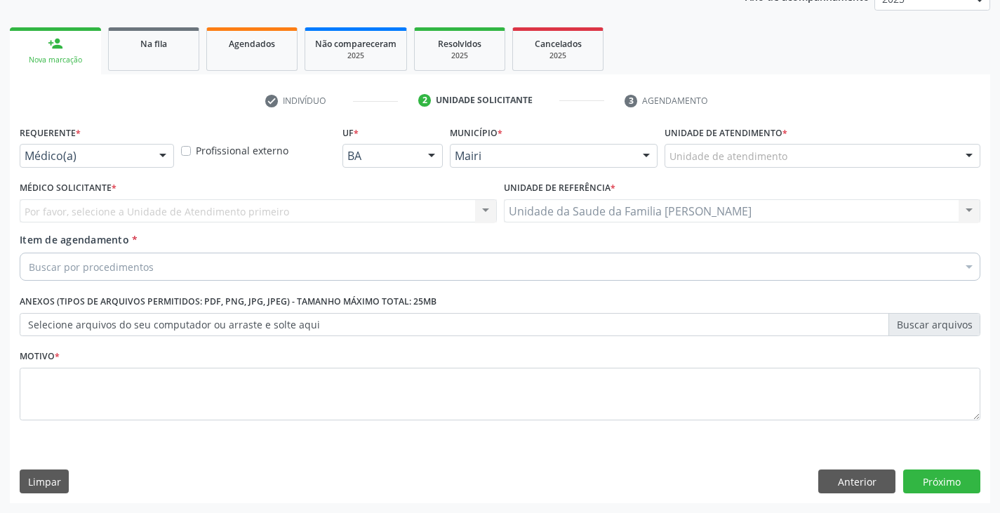
scroll to position [183, 0]
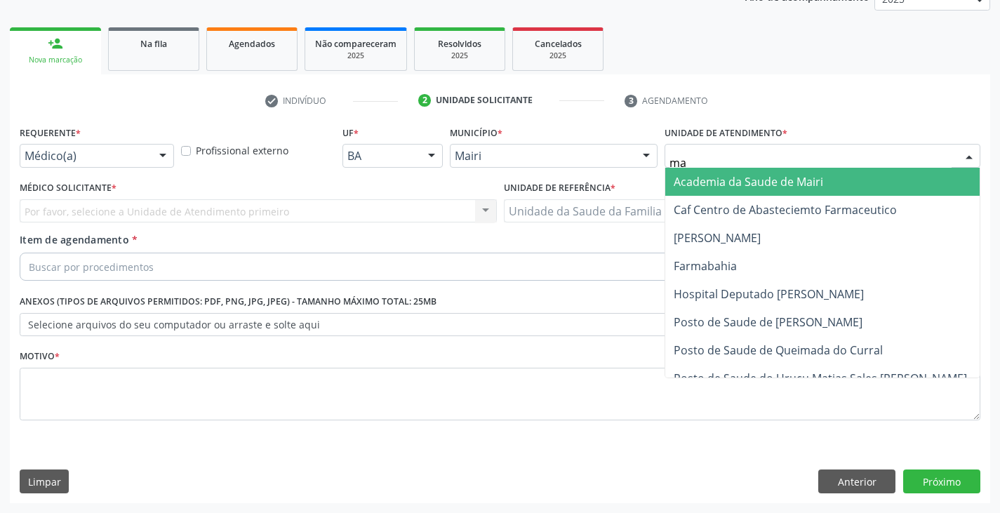
type input "mar"
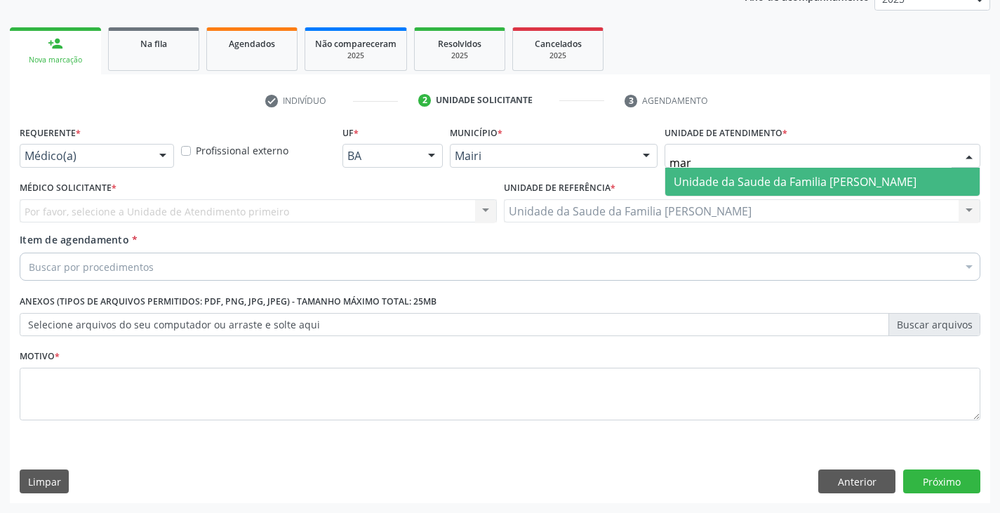
click at [679, 187] on span "Unidade da Saude da Familia [PERSON_NAME]" at bounding box center [795, 181] width 243 height 15
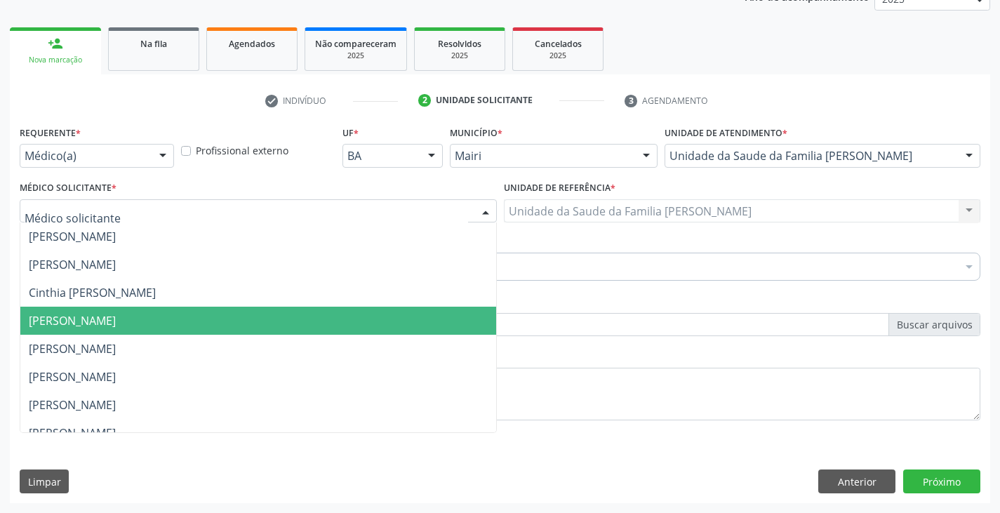
scroll to position [183, 0]
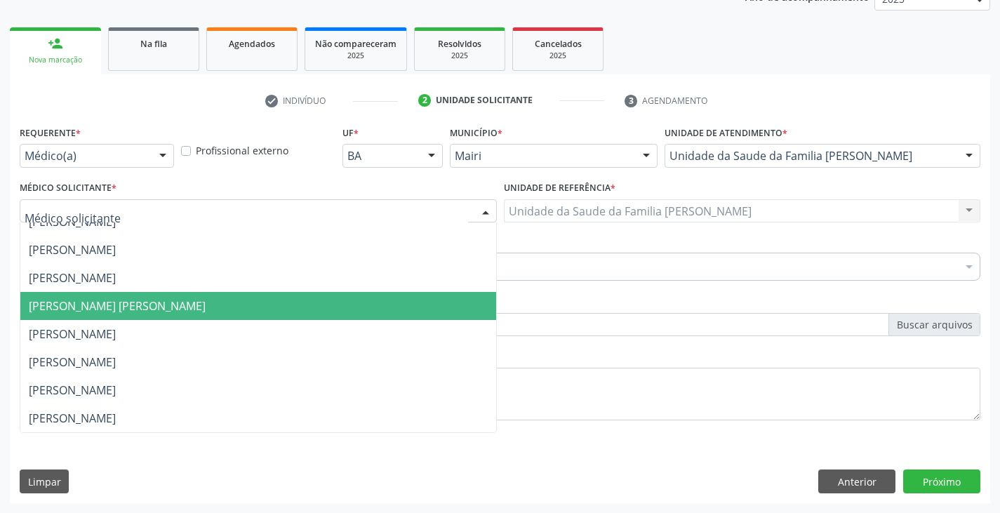
click at [104, 305] on span "[PERSON_NAME] [PERSON_NAME]" at bounding box center [117, 305] width 177 height 15
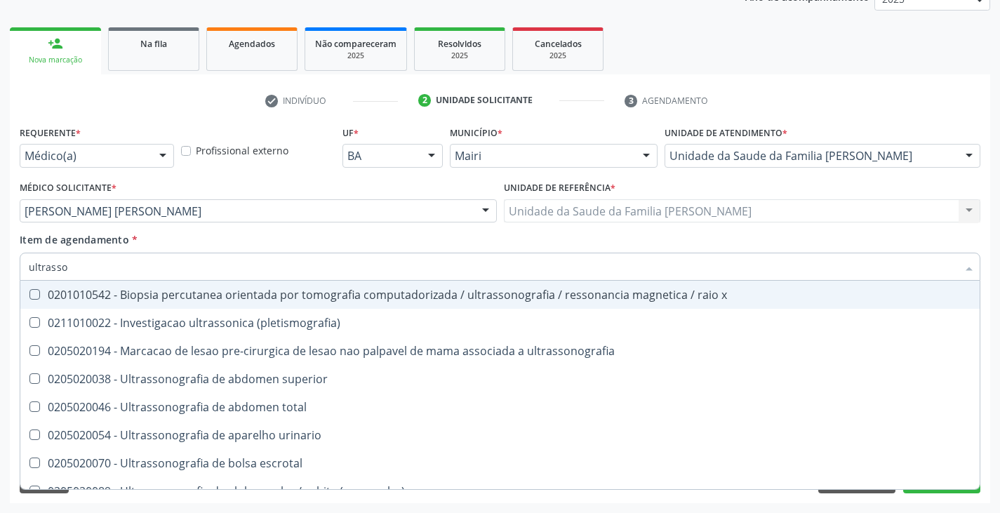
type input "ultrasson"
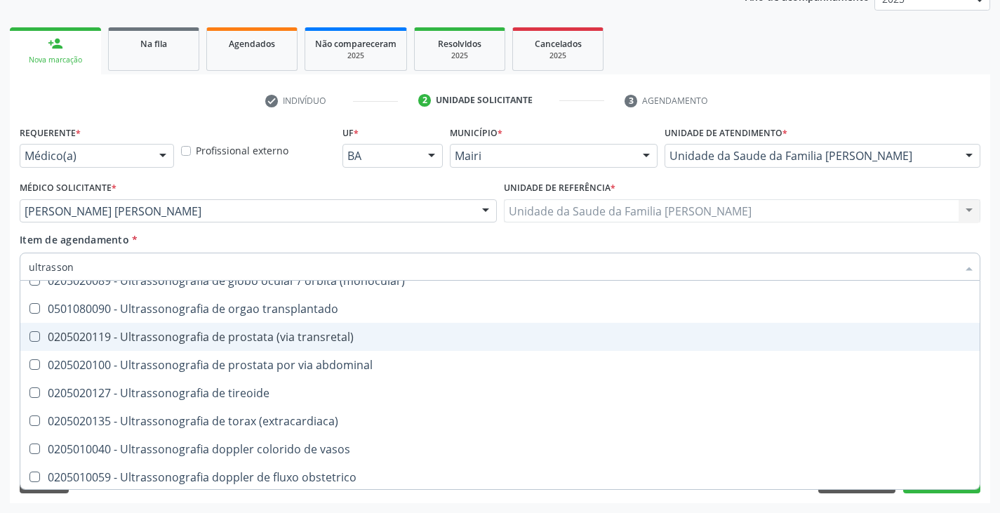
scroll to position [281, 0]
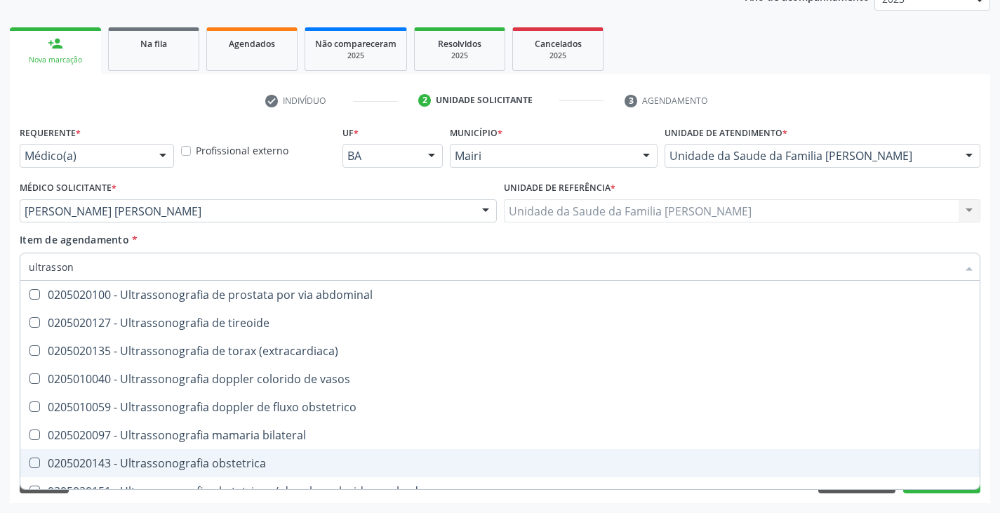
click at [246, 458] on div "0205020143 - Ultrassonografia obstetrica" at bounding box center [500, 463] width 943 height 11
checkbox obstetrica "true"
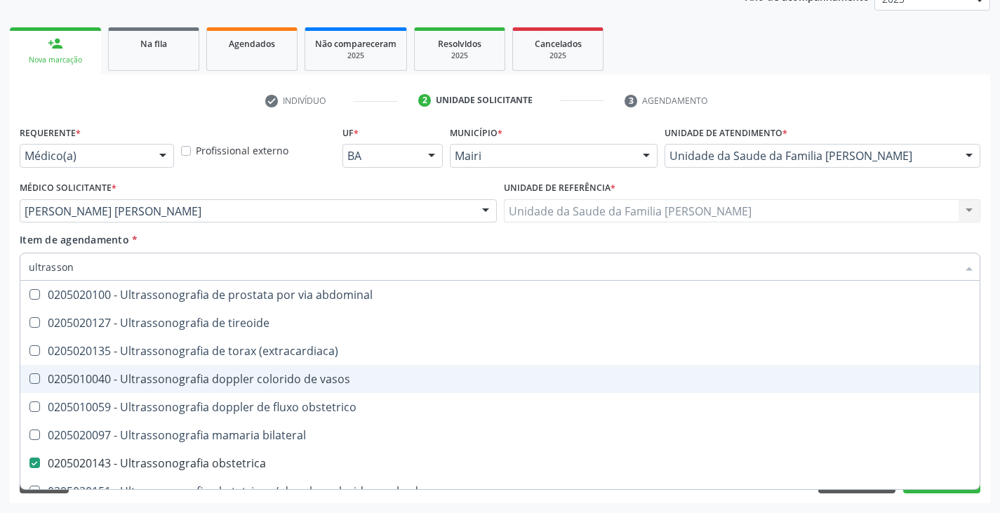
scroll to position [381, 0]
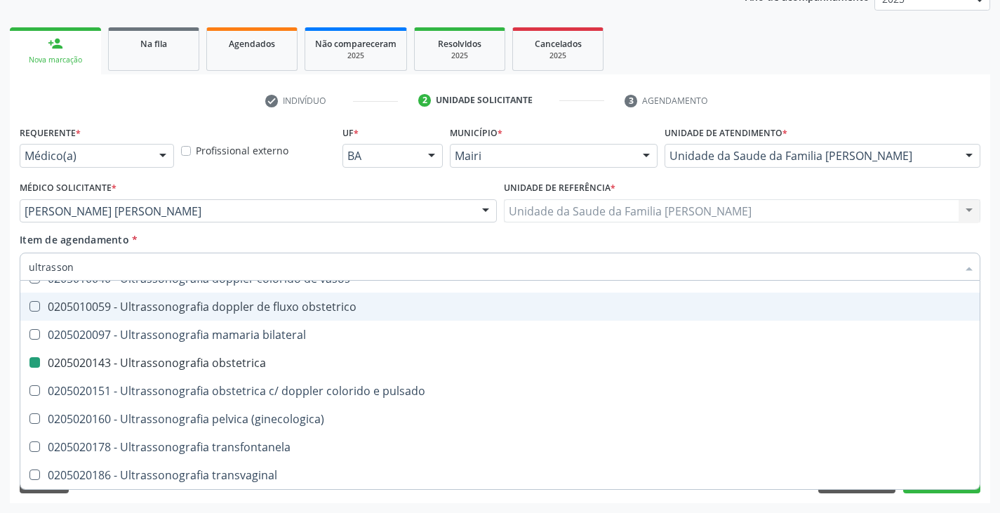
click at [194, 252] on div "Item de agendamento * ultrasson Desfazer seleção 0201010542 - Biopsia percutane…" at bounding box center [500, 254] width 961 height 44
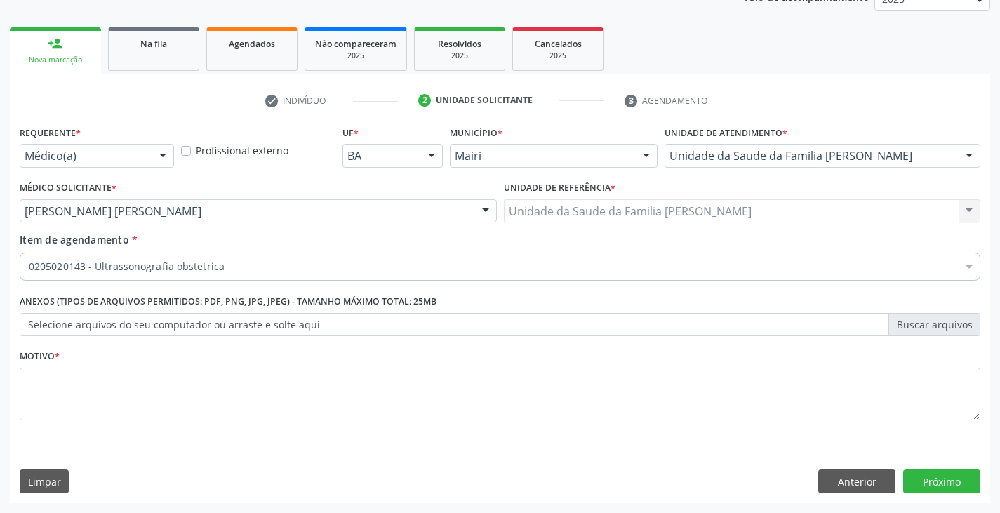
click at [196, 238] on div "Item de agendamento * 0205020143 - Ultrassonografia obstetrica Desfazer seleção…" at bounding box center [500, 254] width 961 height 44
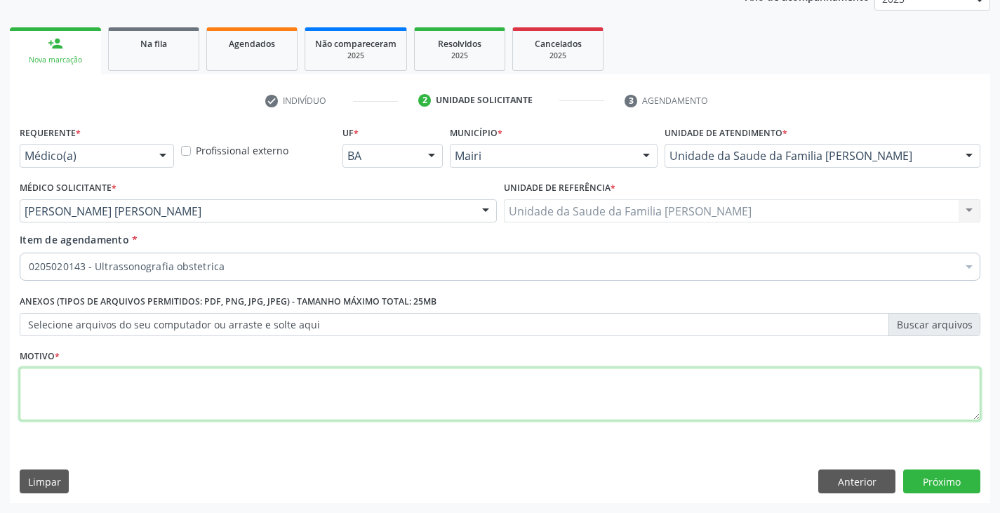
click at [149, 399] on textarea at bounding box center [500, 394] width 961 height 53
type textarea "pré [DATE]"
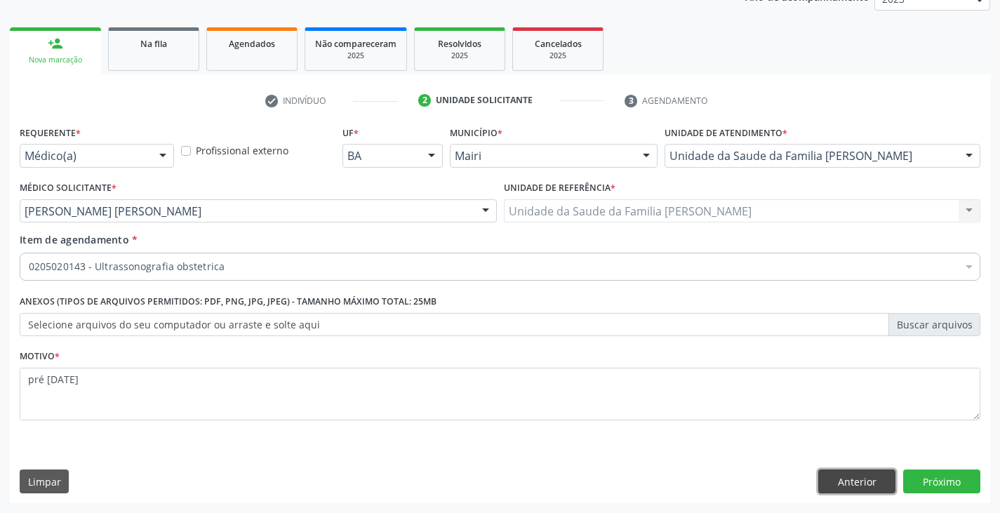
click at [845, 484] on button "Anterior" at bounding box center [857, 482] width 77 height 24
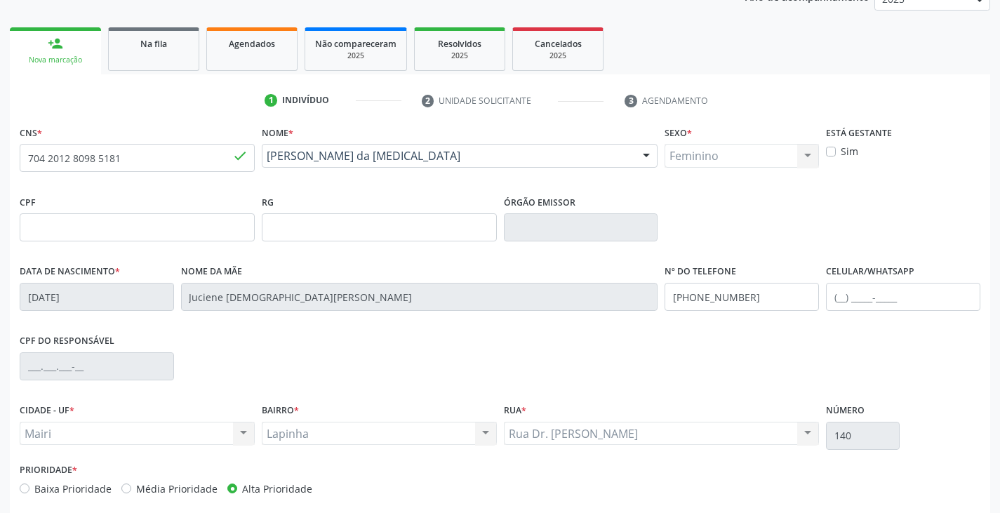
click at [852, 154] on label "Sim" at bounding box center [850, 151] width 18 height 15
click at [836, 154] on input "Sim" at bounding box center [831, 150] width 10 height 13
checkbox input "true"
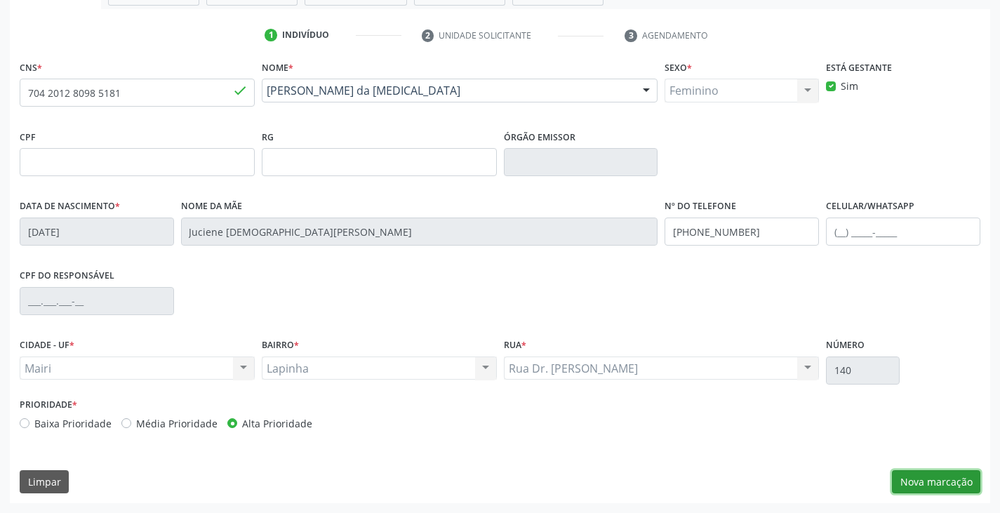
click at [936, 480] on button "Nova marcação" at bounding box center [936, 482] width 88 height 24
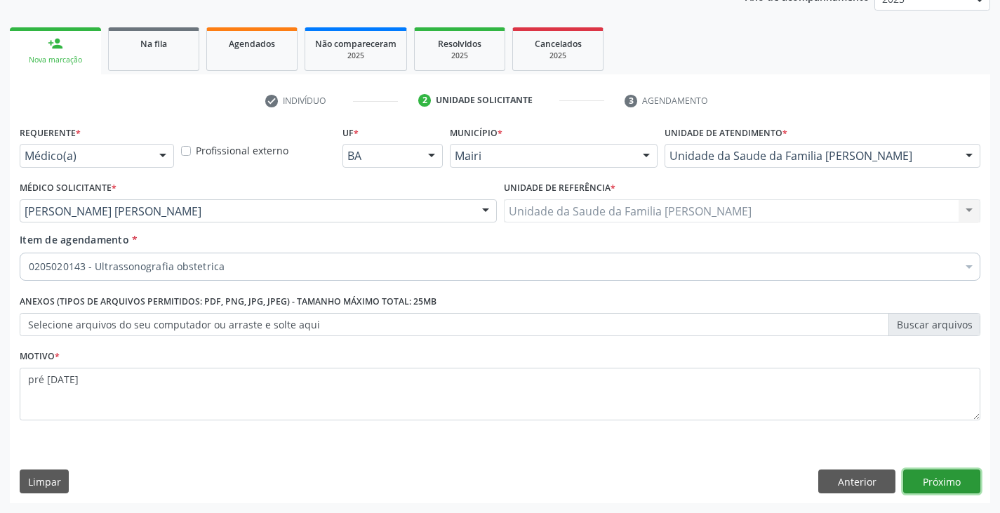
click at [936, 476] on button "Próximo" at bounding box center [942, 482] width 77 height 24
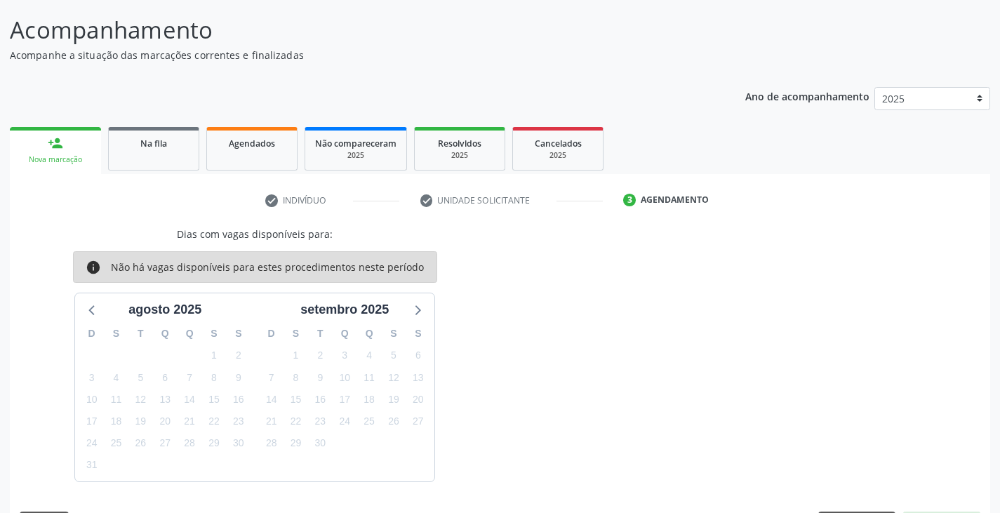
scroll to position [124, 0]
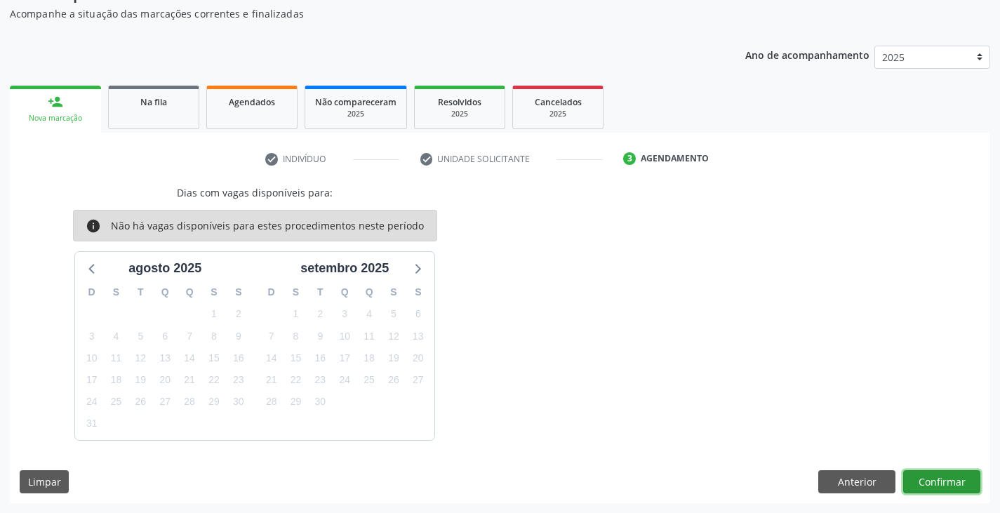
click at [934, 480] on button "Confirmar" at bounding box center [942, 482] width 77 height 24
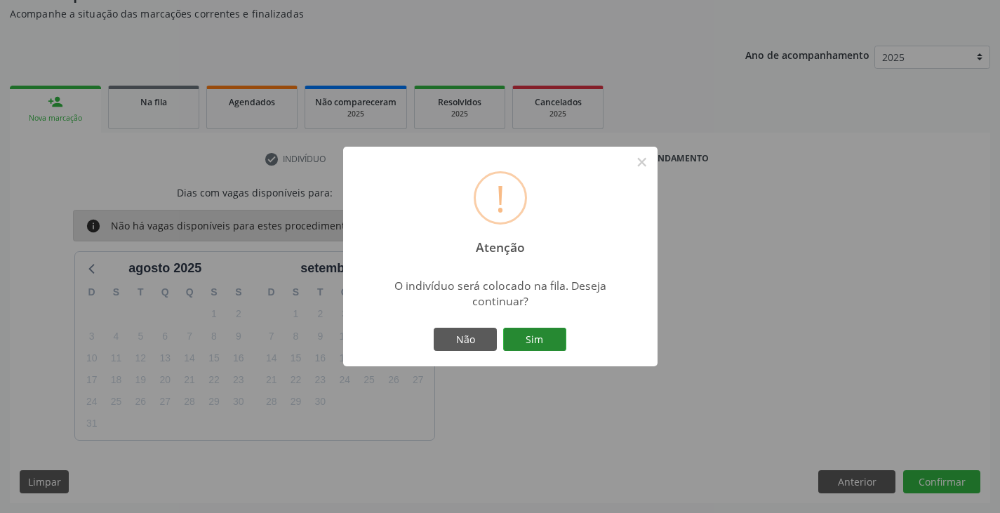
click at [553, 331] on button "Sim" at bounding box center [534, 340] width 63 height 24
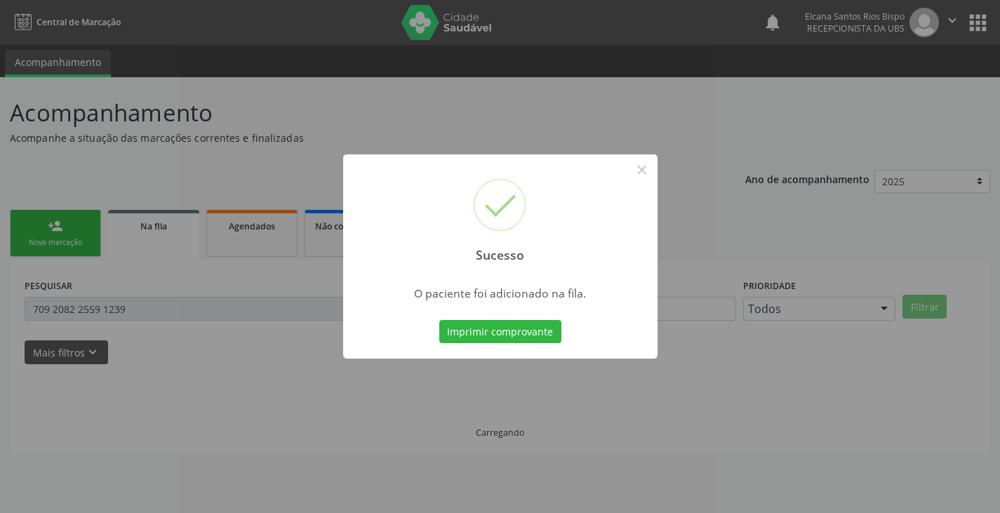
scroll to position [0, 0]
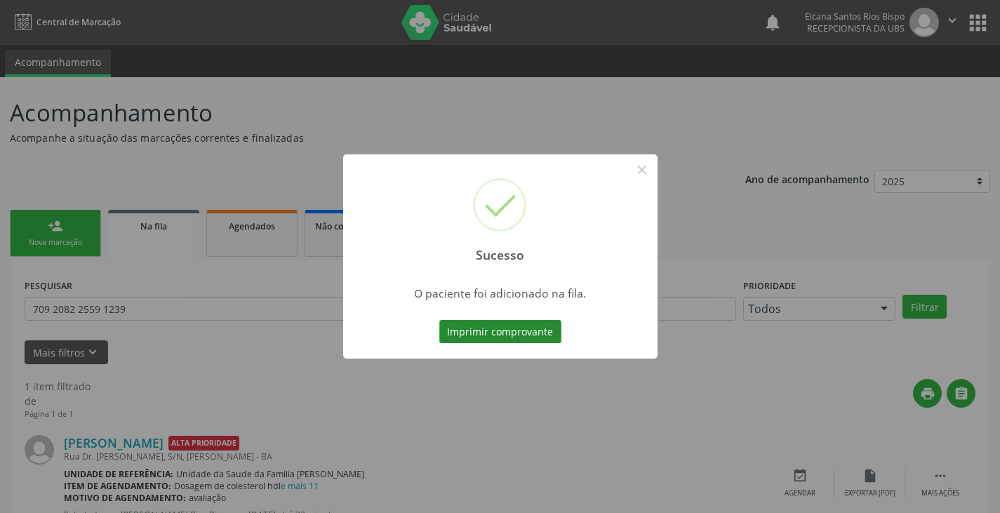
click at [536, 335] on button "Imprimir comprovante" at bounding box center [500, 332] width 122 height 24
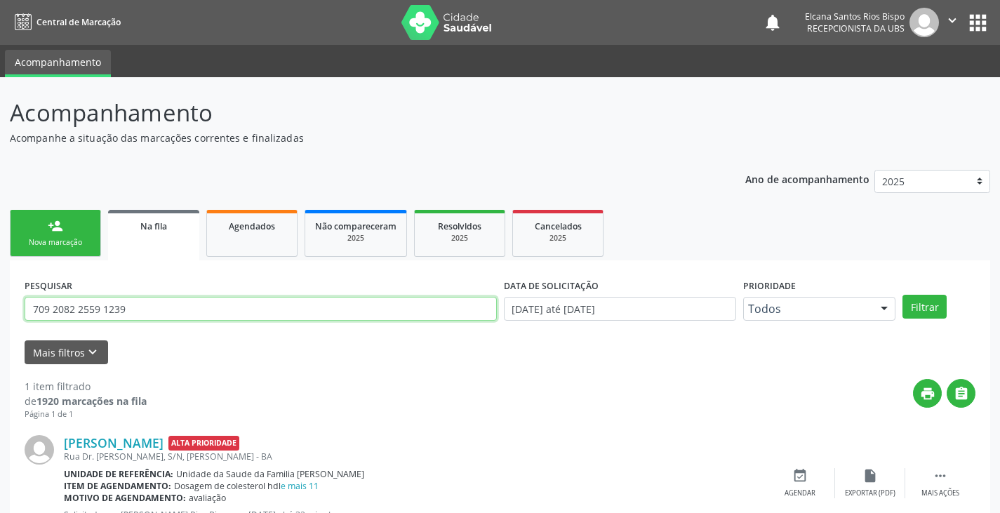
drag, startPoint x: 138, startPoint y: 303, endPoint x: 0, endPoint y: 305, distance: 138.3
click at [0, 305] on div "Acompanhamento Acompanhe a situação das marcações correntes e finalizadas Relat…" at bounding box center [500, 323] width 1000 height 493
paste input "4 2012 8098 5181"
type input "704 2012 8098 5181"
click at [903, 295] on button "Filtrar" at bounding box center [925, 307] width 44 height 24
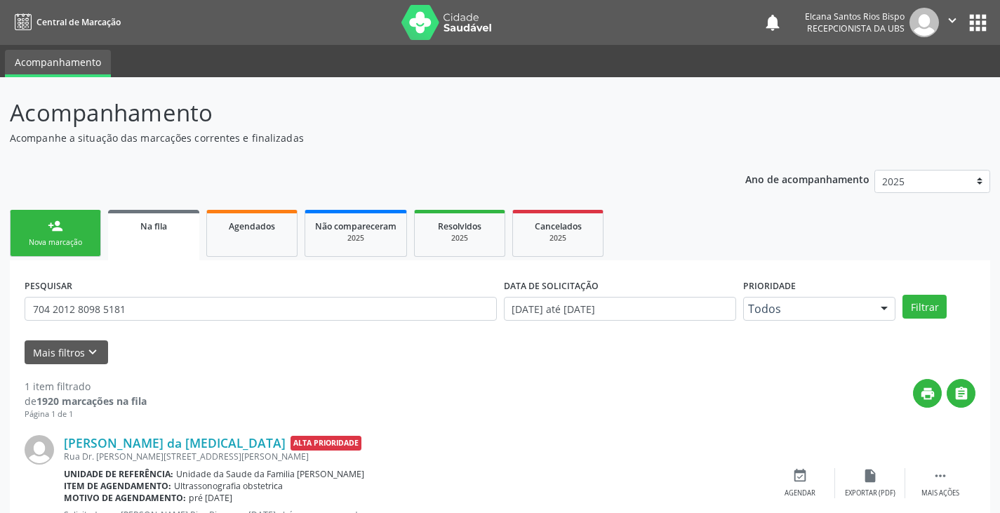
scroll to position [57, 0]
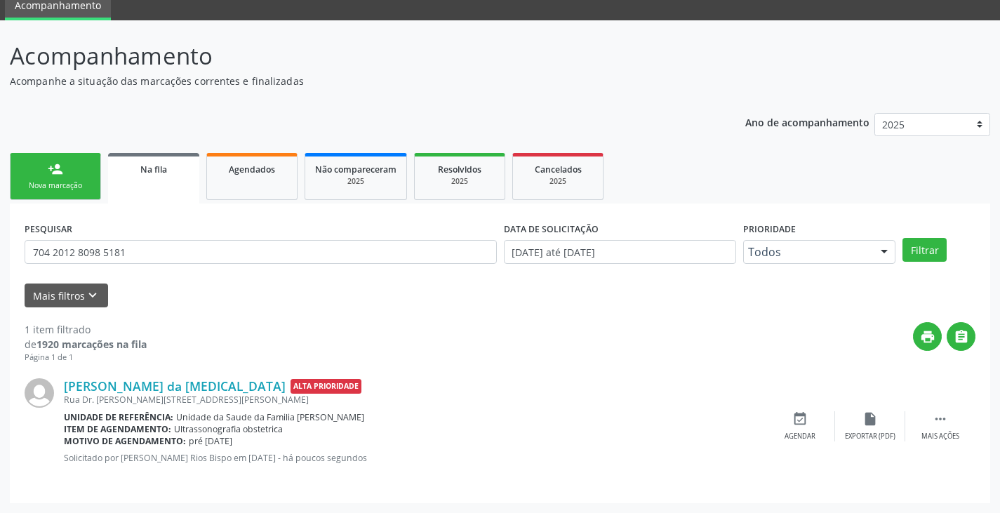
click at [59, 188] on div "Nova marcação" at bounding box center [55, 185] width 70 height 11
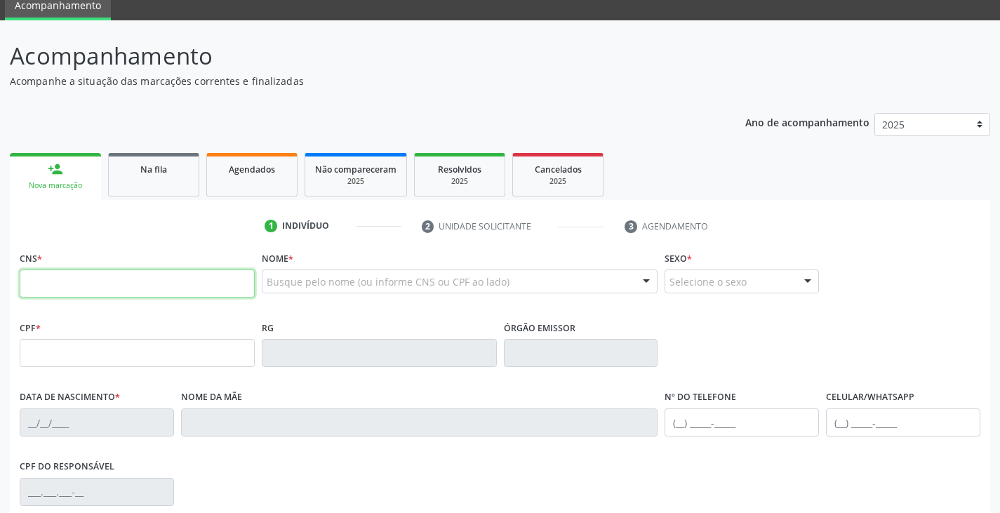
click at [98, 292] on input "text" at bounding box center [137, 284] width 235 height 28
type input "707 3090 0568 5270"
type input "051.287.545-61"
type input "[DATE]"
type input "[PERSON_NAME]"
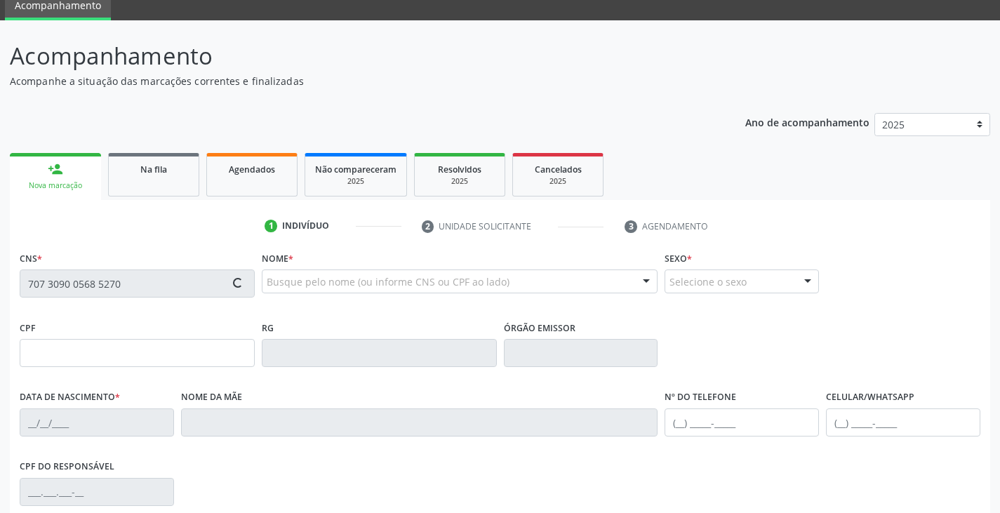
type input "[PHONE_NUMBER]"
type input "S/N"
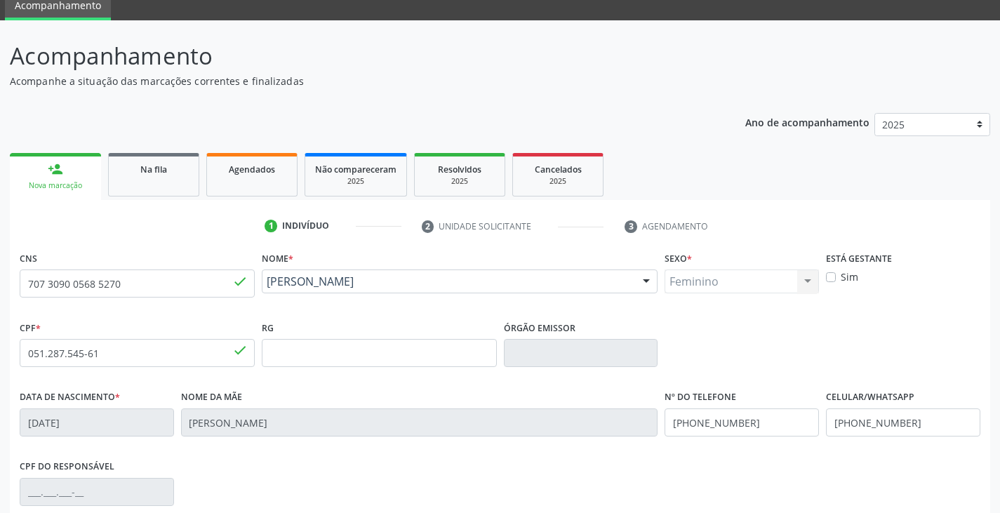
scroll to position [248, 0]
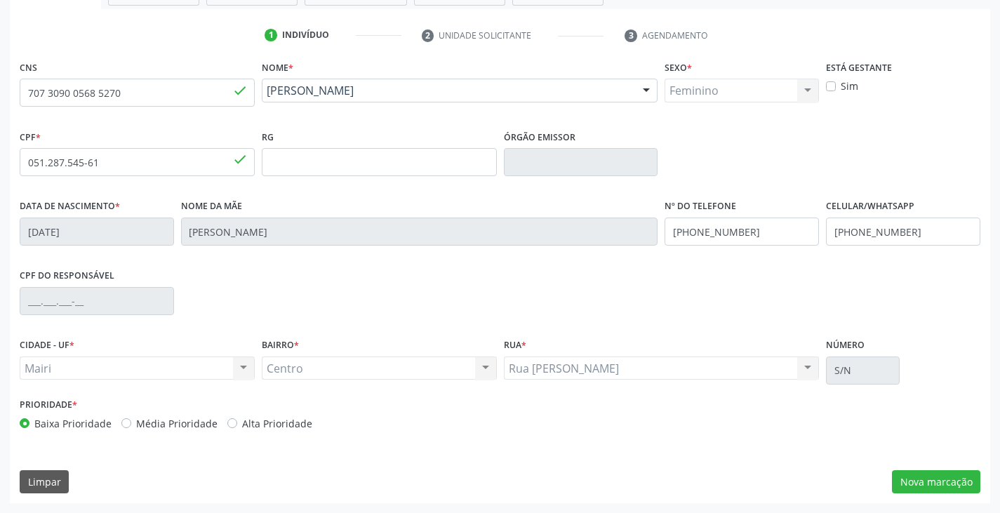
click at [264, 425] on label "Alta Prioridade" at bounding box center [277, 423] width 70 height 15
click at [237, 425] on input "Alta Prioridade" at bounding box center [232, 422] width 10 height 13
radio input "true"
click at [920, 483] on button "Nova marcação" at bounding box center [936, 482] width 88 height 24
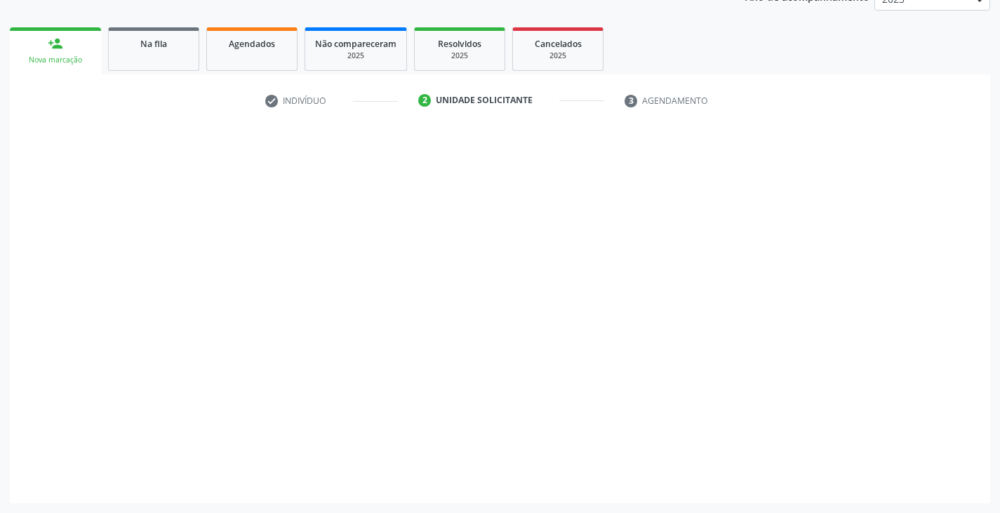
scroll to position [183, 0]
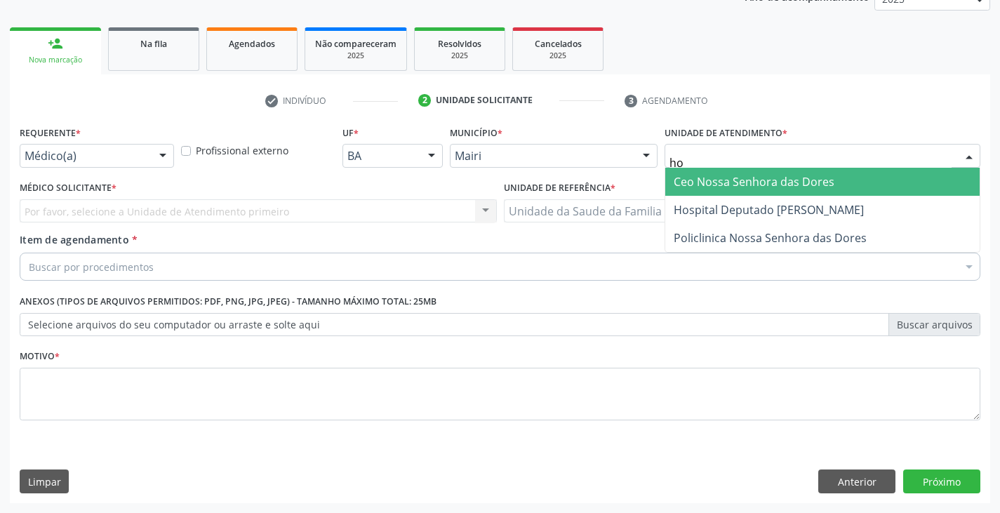
type input "hos"
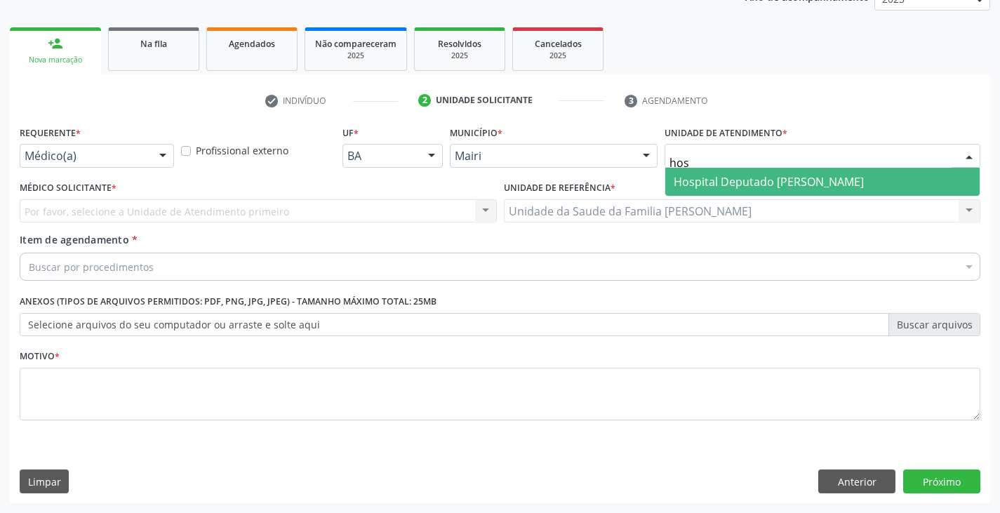
click at [774, 174] on span "Hospital Deputado [PERSON_NAME]" at bounding box center [769, 181] width 190 height 15
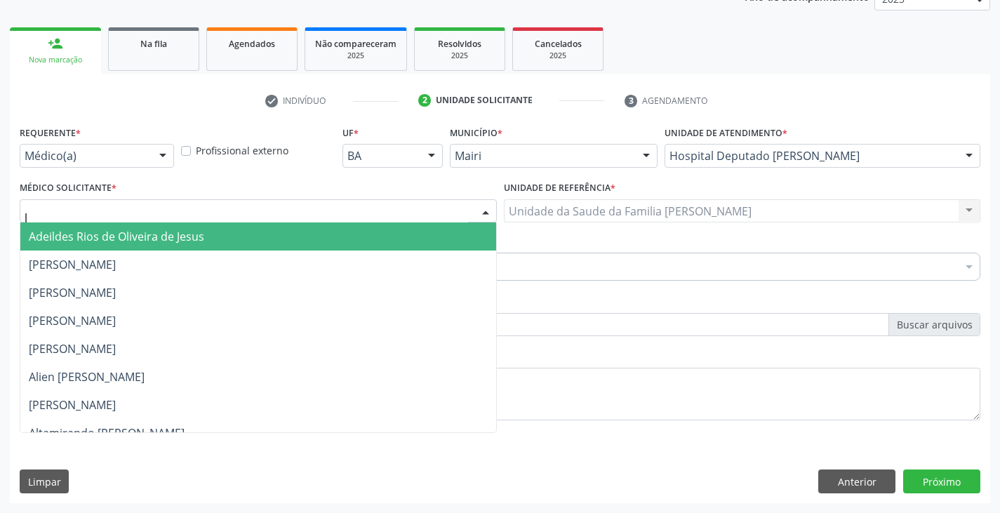
type input "le"
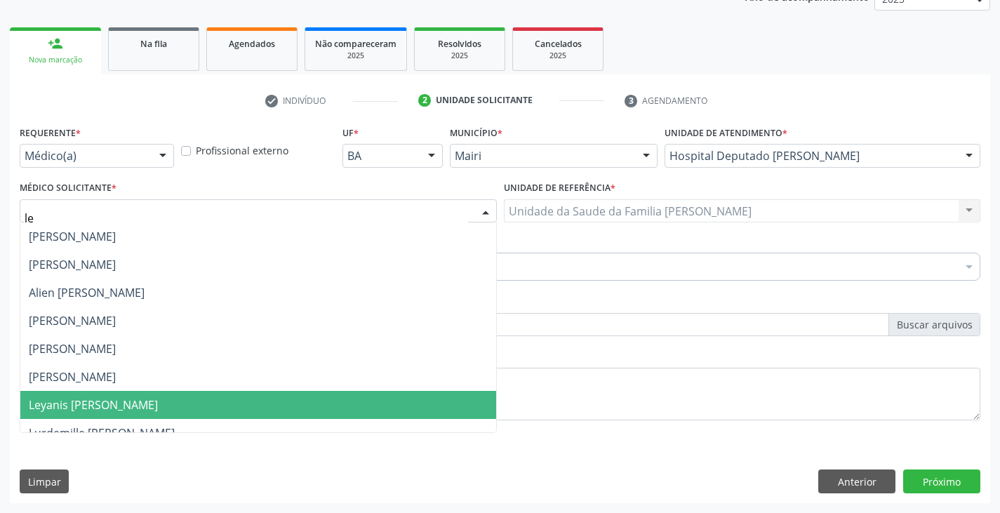
click at [70, 400] on span "Leyanis [PERSON_NAME]" at bounding box center [93, 404] width 129 height 15
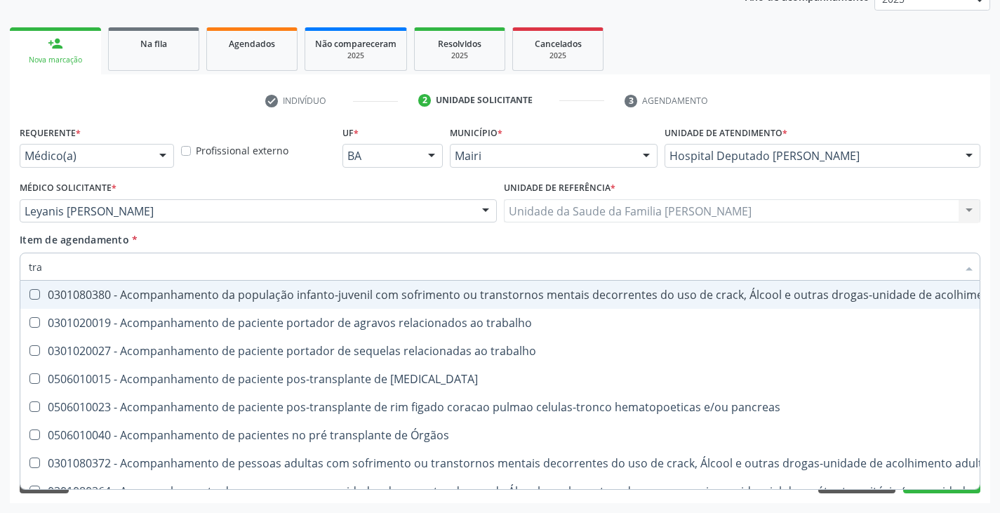
type input "TRANSVAGINAL"
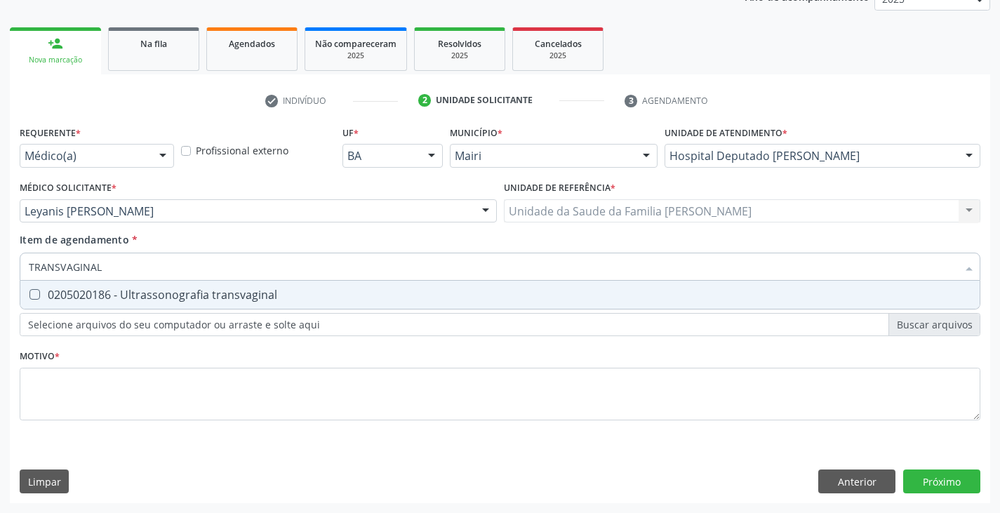
click at [103, 300] on div "0205020186 - Ultrassonografia transvaginal" at bounding box center [500, 294] width 943 height 11
checkbox transvaginal "true"
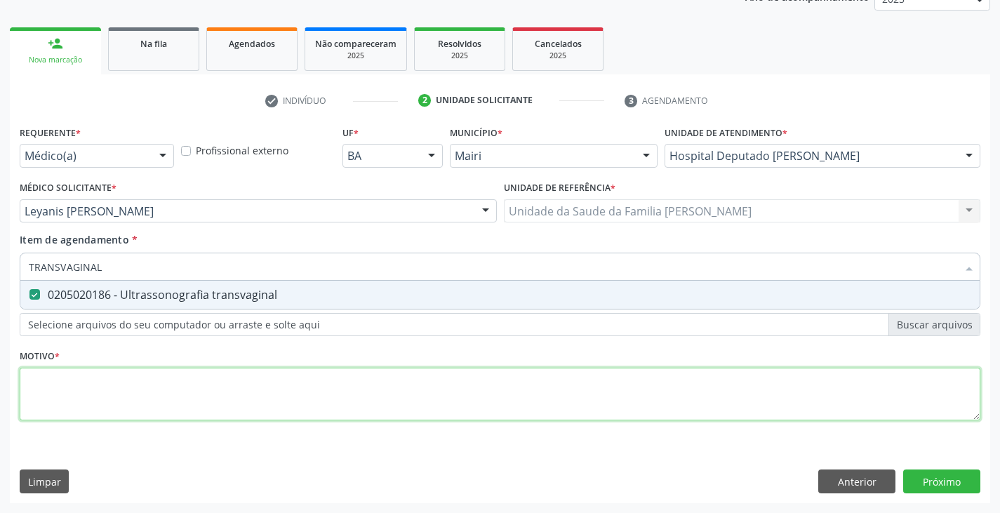
click at [106, 401] on div "Requerente * Médico(a) Médico(a) Enfermeiro(a) Paciente Nenhum resultado encont…" at bounding box center [500, 281] width 961 height 318
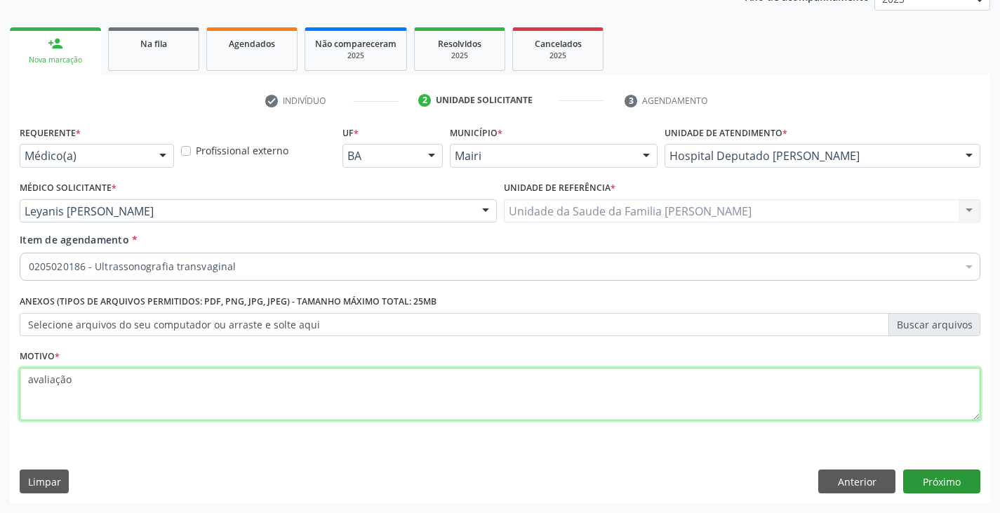
type textarea "avaliação"
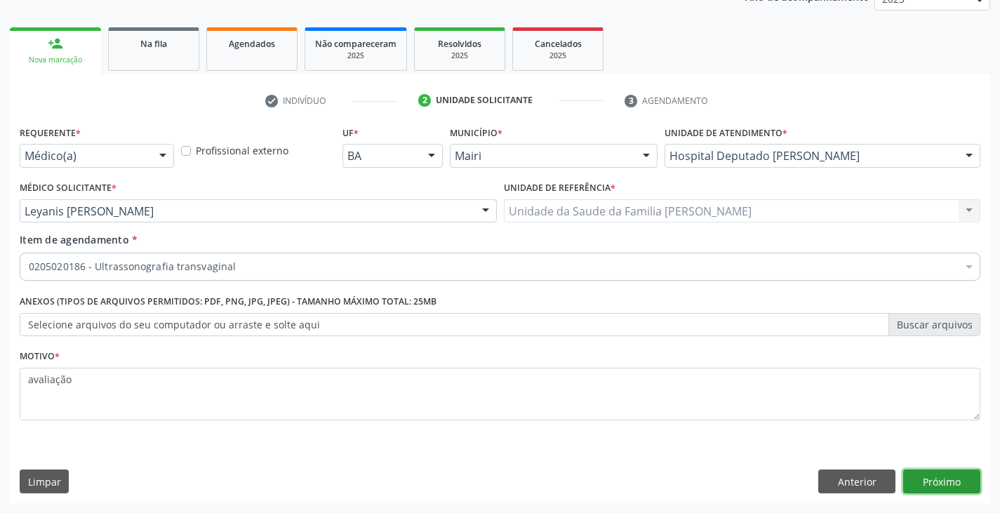
click at [947, 480] on button "Próximo" at bounding box center [942, 482] width 77 height 24
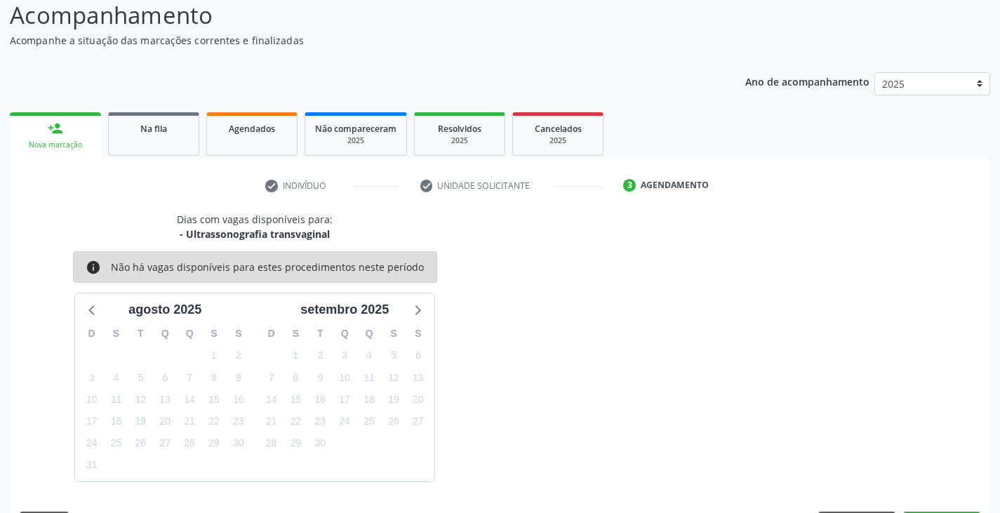
scroll to position [139, 0]
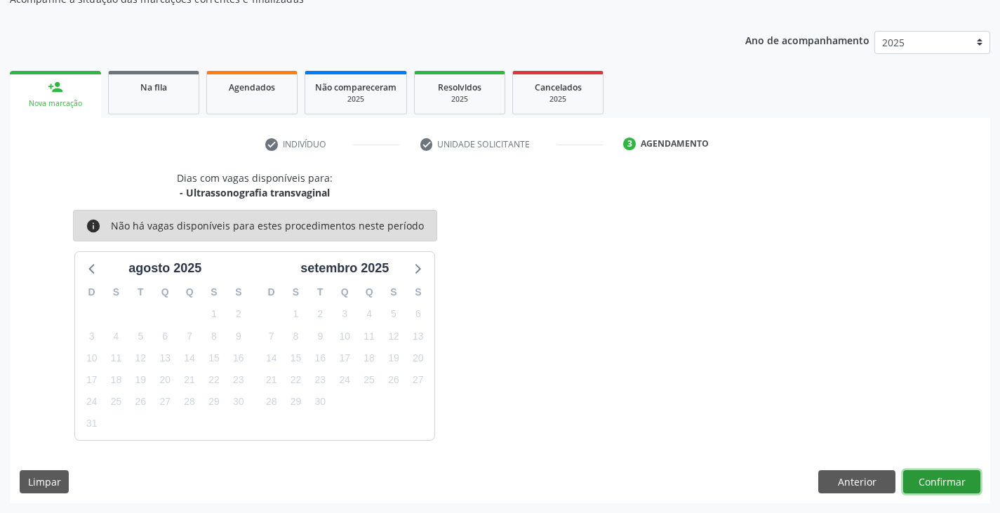
click at [935, 482] on button "Confirmar" at bounding box center [942, 482] width 77 height 24
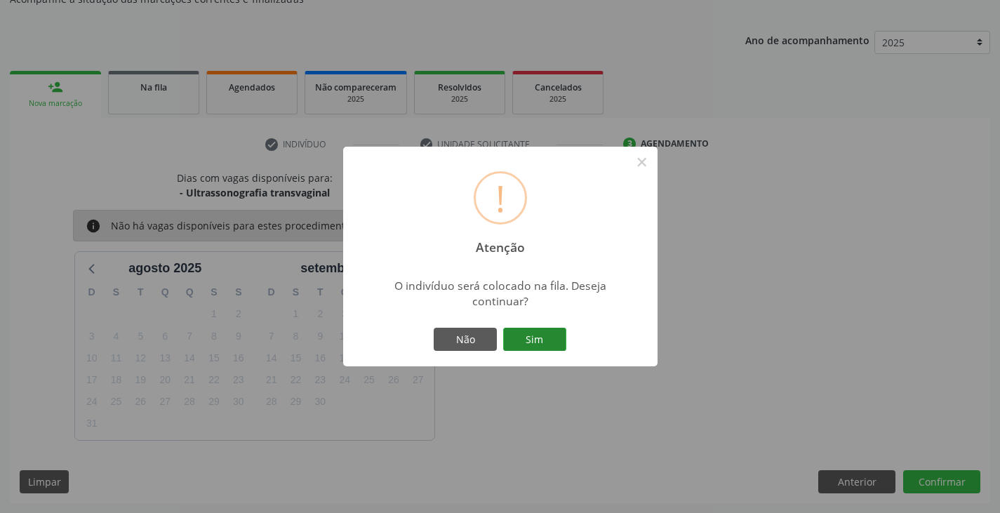
click at [550, 337] on button "Sim" at bounding box center [534, 340] width 63 height 24
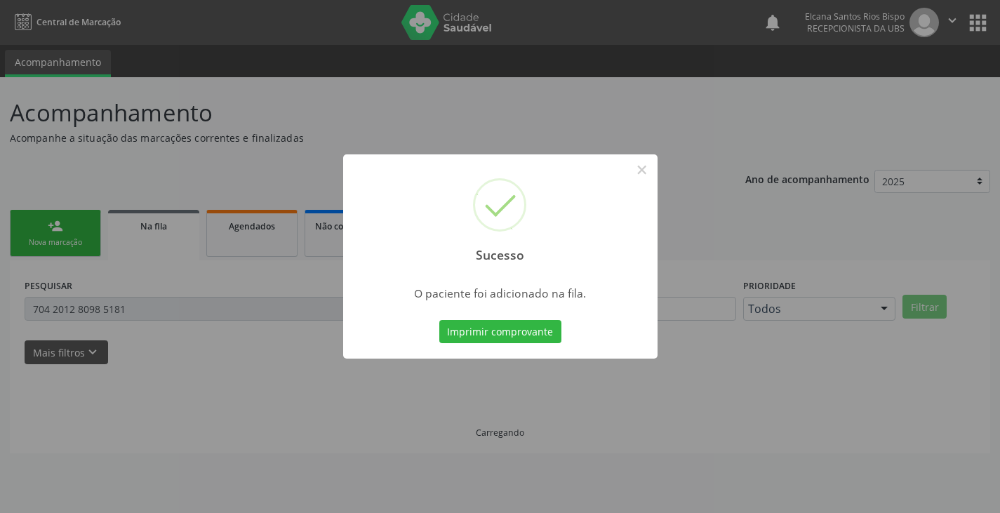
scroll to position [0, 0]
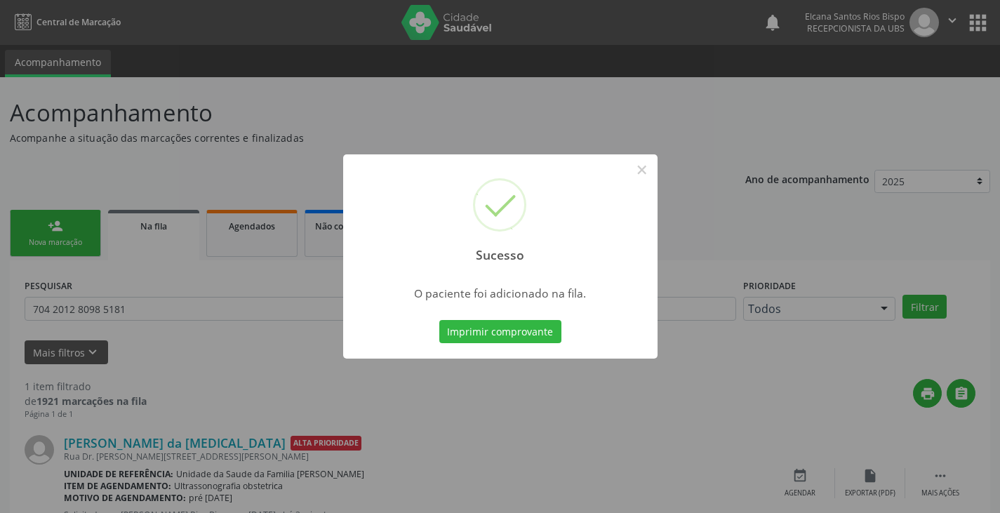
click at [550, 337] on button "Imprimir comprovante" at bounding box center [500, 332] width 122 height 24
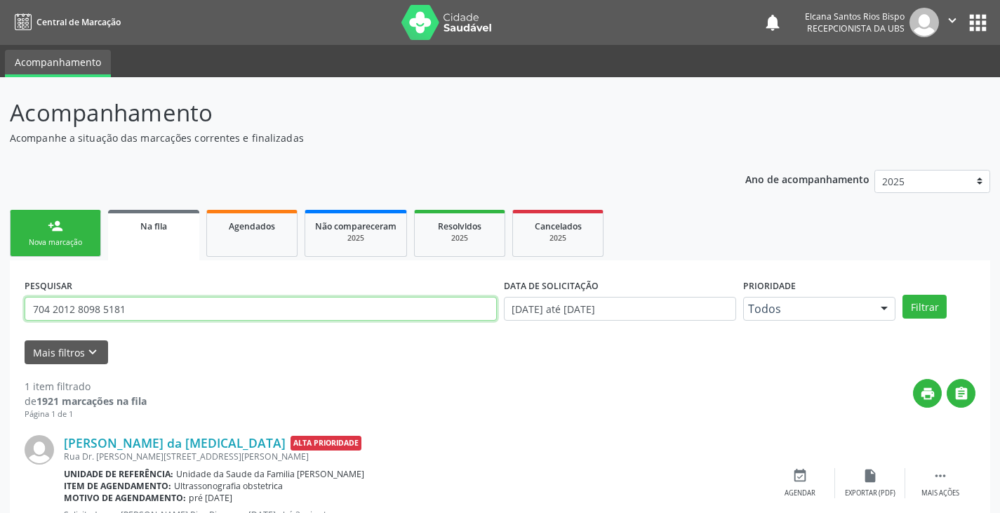
drag, startPoint x: 126, startPoint y: 315, endPoint x: 33, endPoint y: 306, distance: 93.1
click at [33, 306] on input "704 2012 8098 5181" at bounding box center [261, 309] width 472 height 24
paste input "7 3090 0568 5270"
type input "707 3090 0568 5270"
click at [903, 295] on button "Filtrar" at bounding box center [925, 307] width 44 height 24
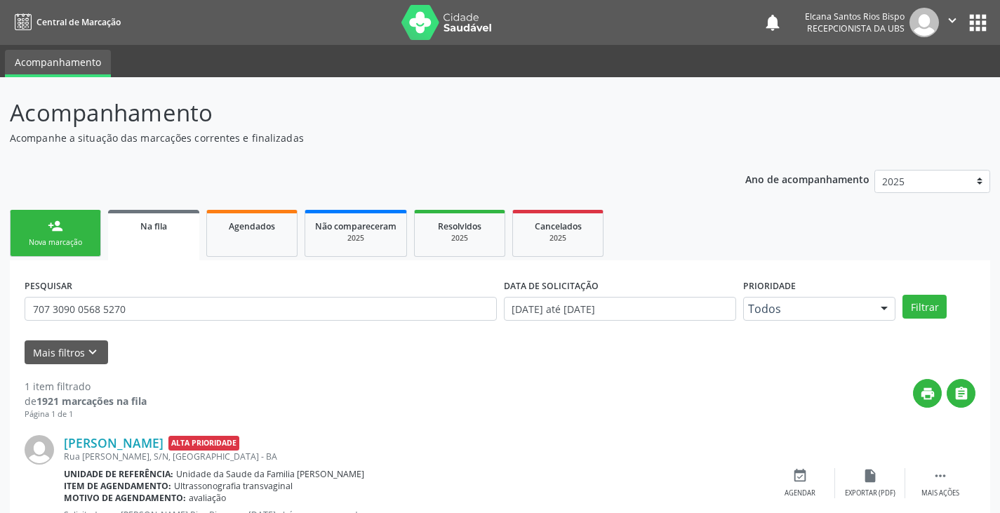
scroll to position [57, 0]
